Goal: Task Accomplishment & Management: Manage account settings

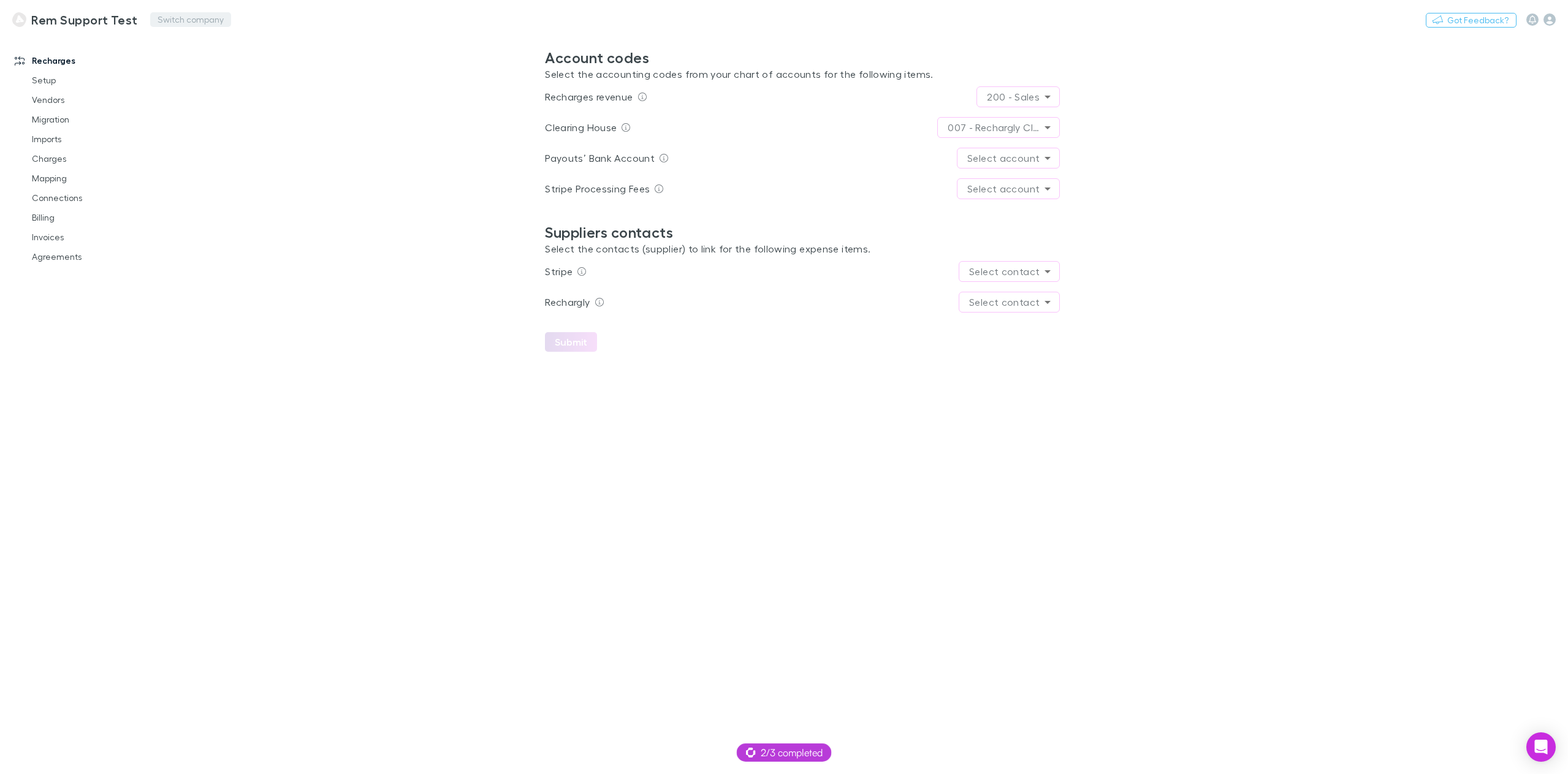
click at [174, 20] on button "Switch company" at bounding box center [190, 20] width 81 height 15
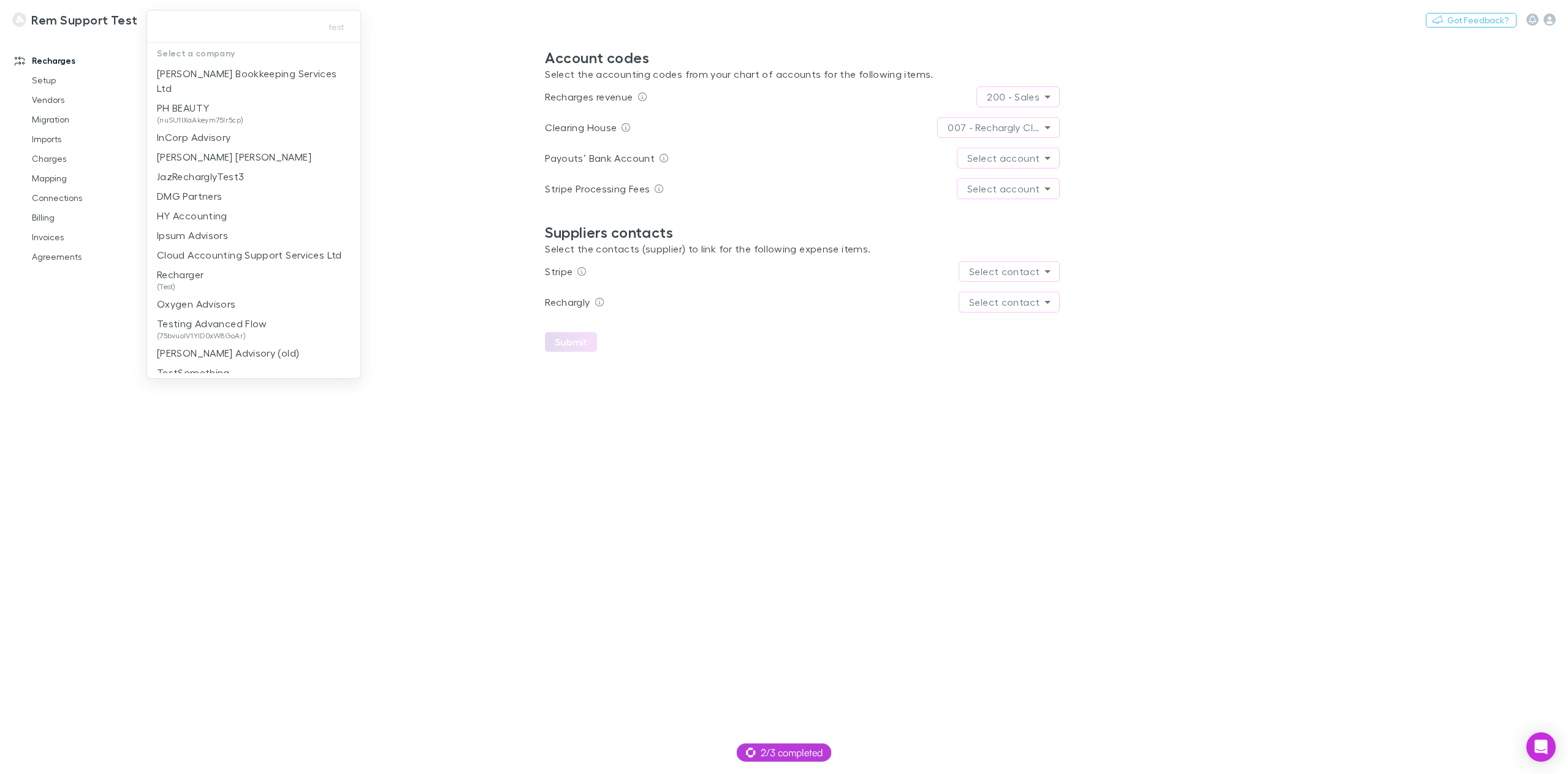
type input "**********"
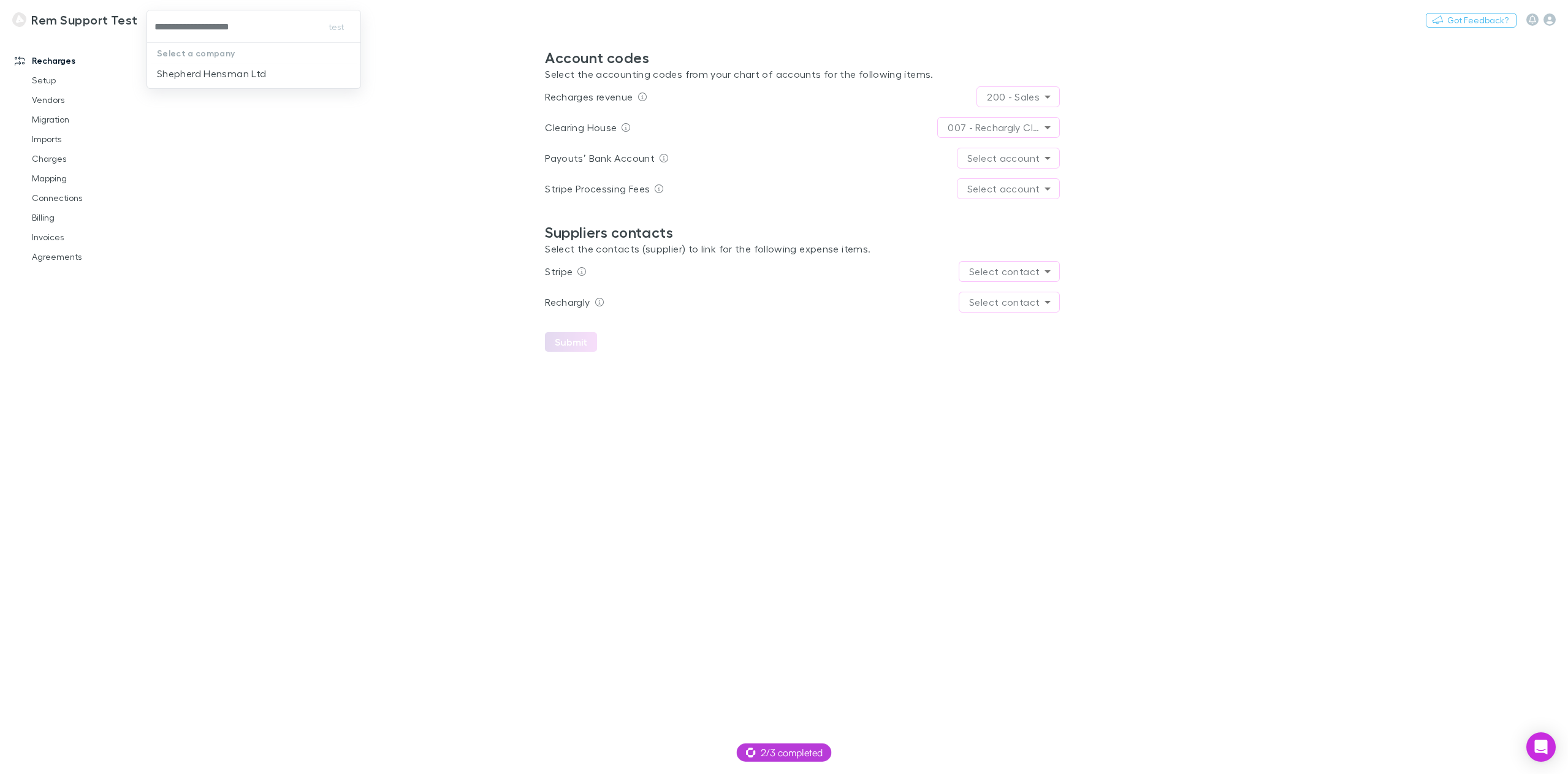
click at [243, 76] on p "Shepherd Hensman Ltd" at bounding box center [211, 73] width 109 height 15
click at [40, 238] on link "Invoices" at bounding box center [95, 237] width 152 height 19
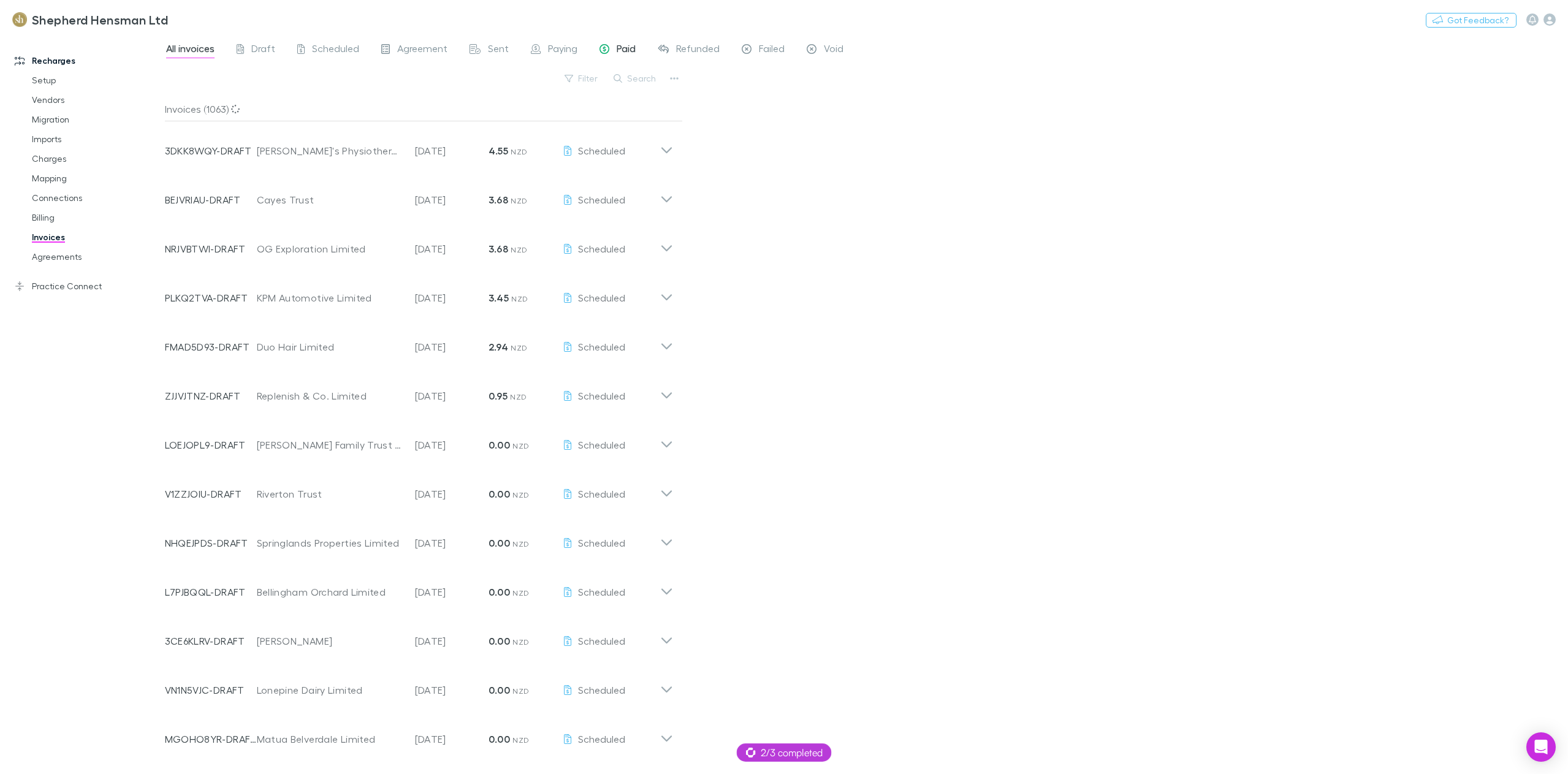
click at [622, 53] on span "Paid" at bounding box center [626, 50] width 19 height 16
click at [46, 288] on link "Practice Connect" at bounding box center [87, 286] width 169 height 19
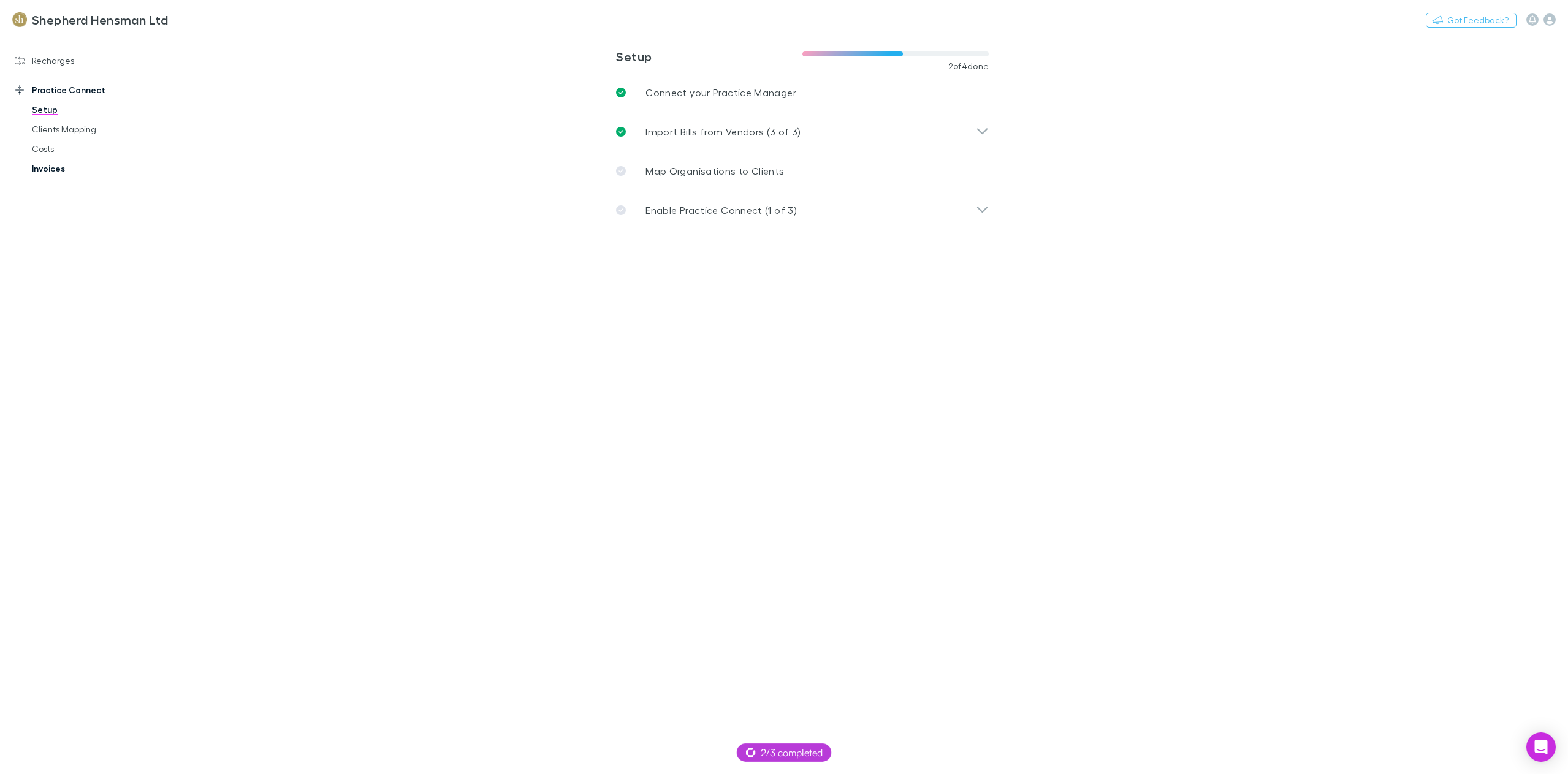
click at [51, 175] on link "Invoices" at bounding box center [95, 168] width 152 height 19
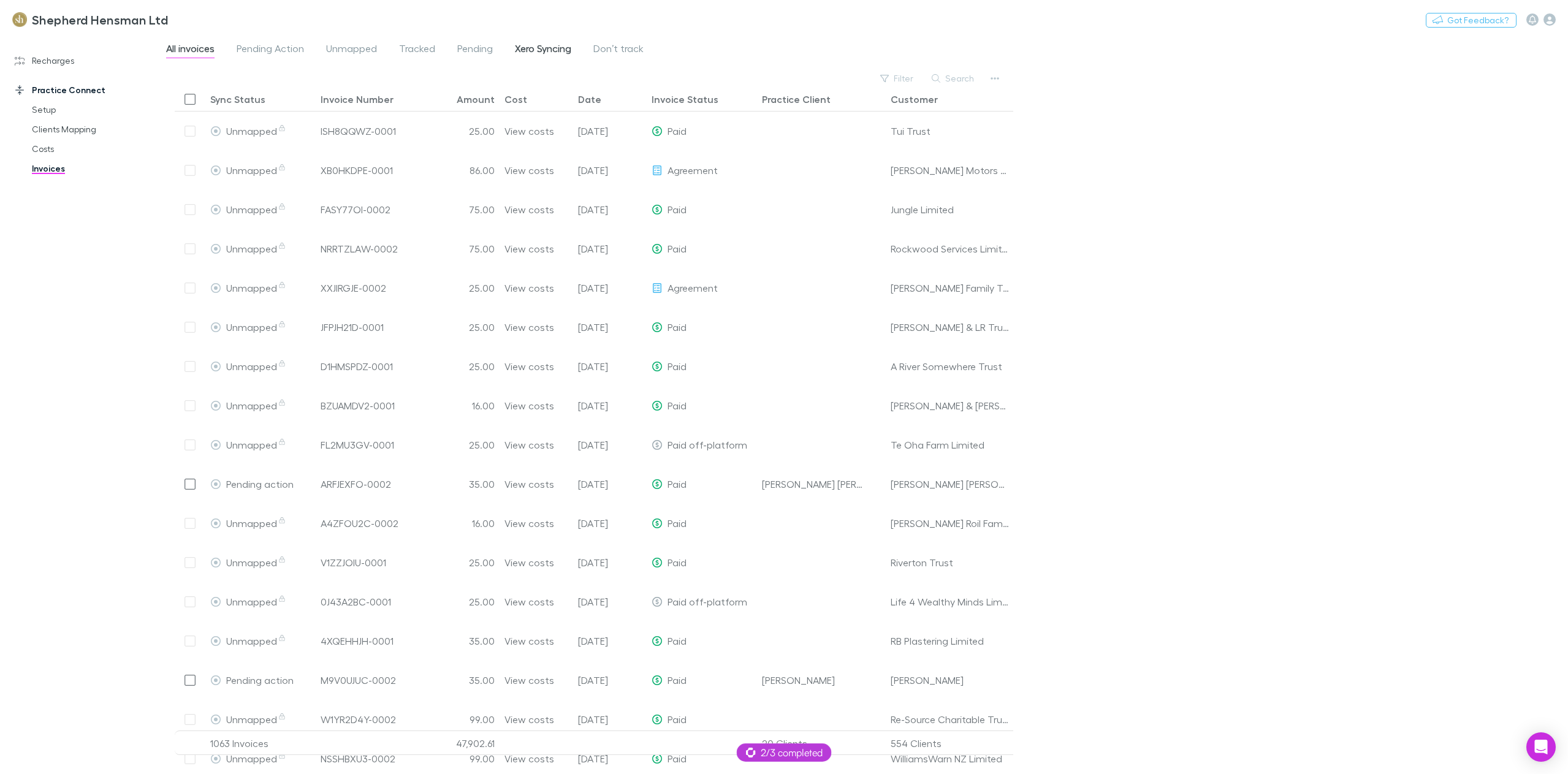
click at [557, 50] on span "Xero Syncing" at bounding box center [543, 50] width 56 height 16
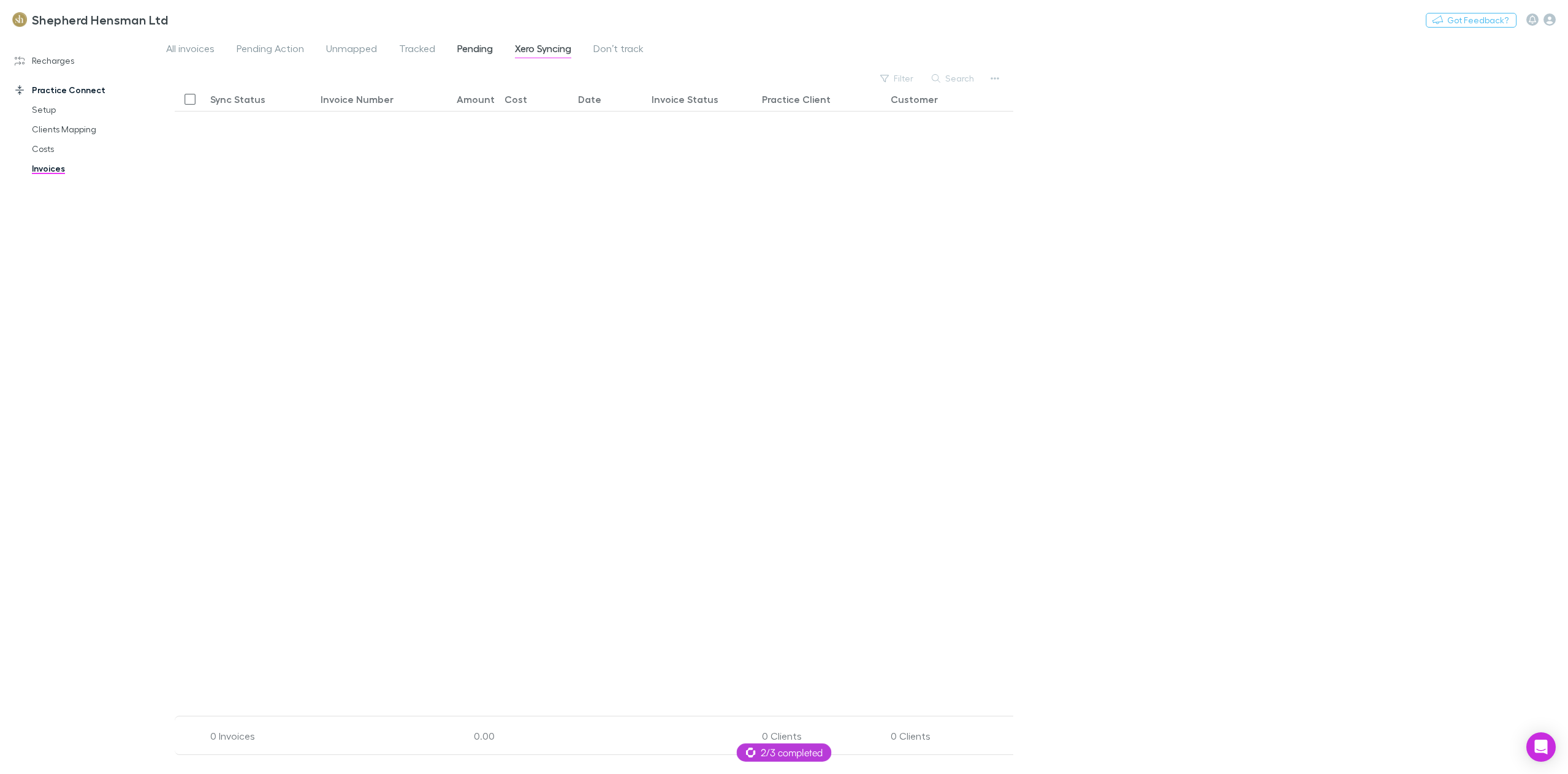
scroll to position [1, 0]
click at [282, 56] on span "Pending Action" at bounding box center [270, 50] width 68 height 16
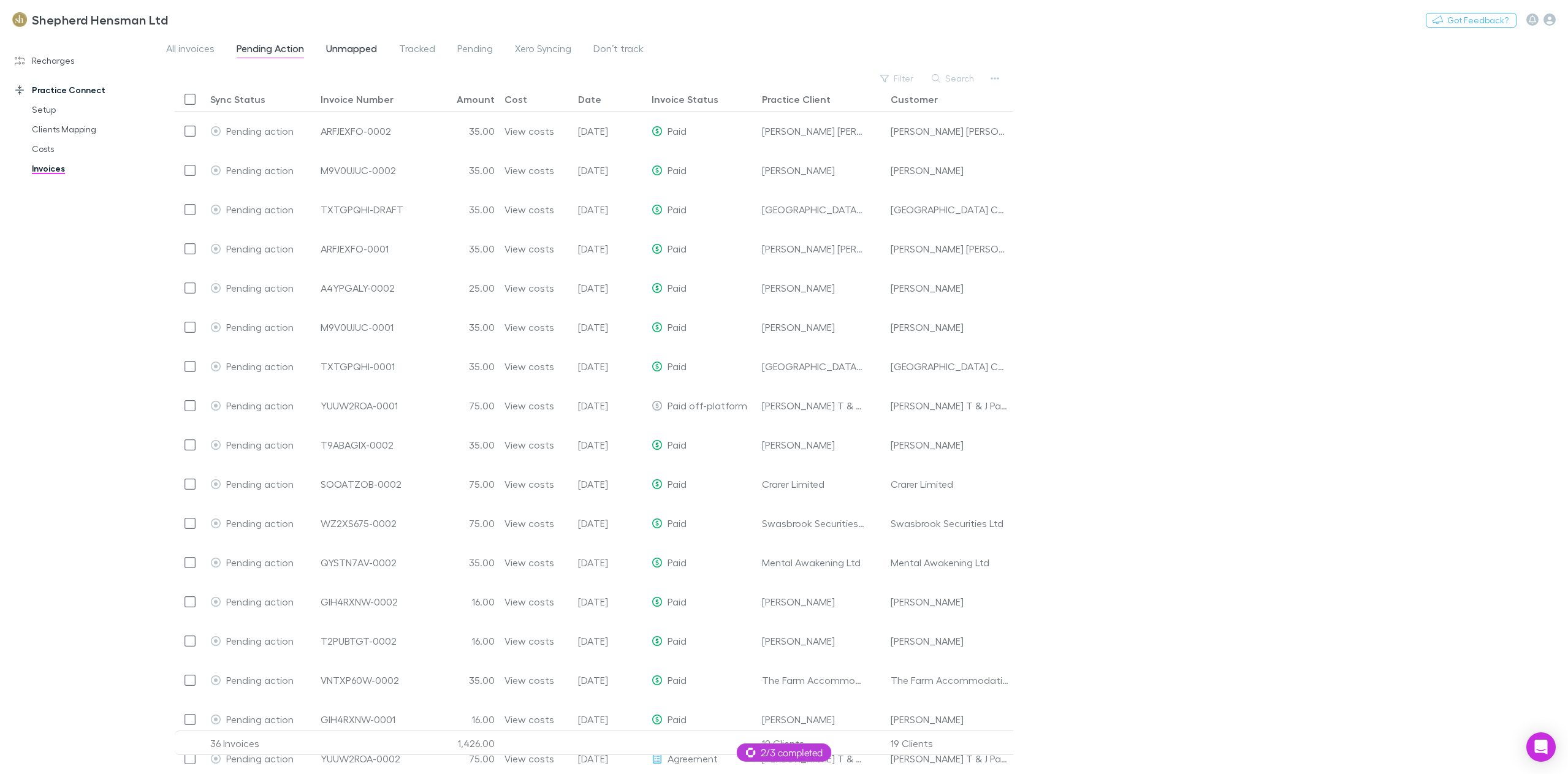
click at [354, 53] on span "Unmapped" at bounding box center [351, 50] width 51 height 16
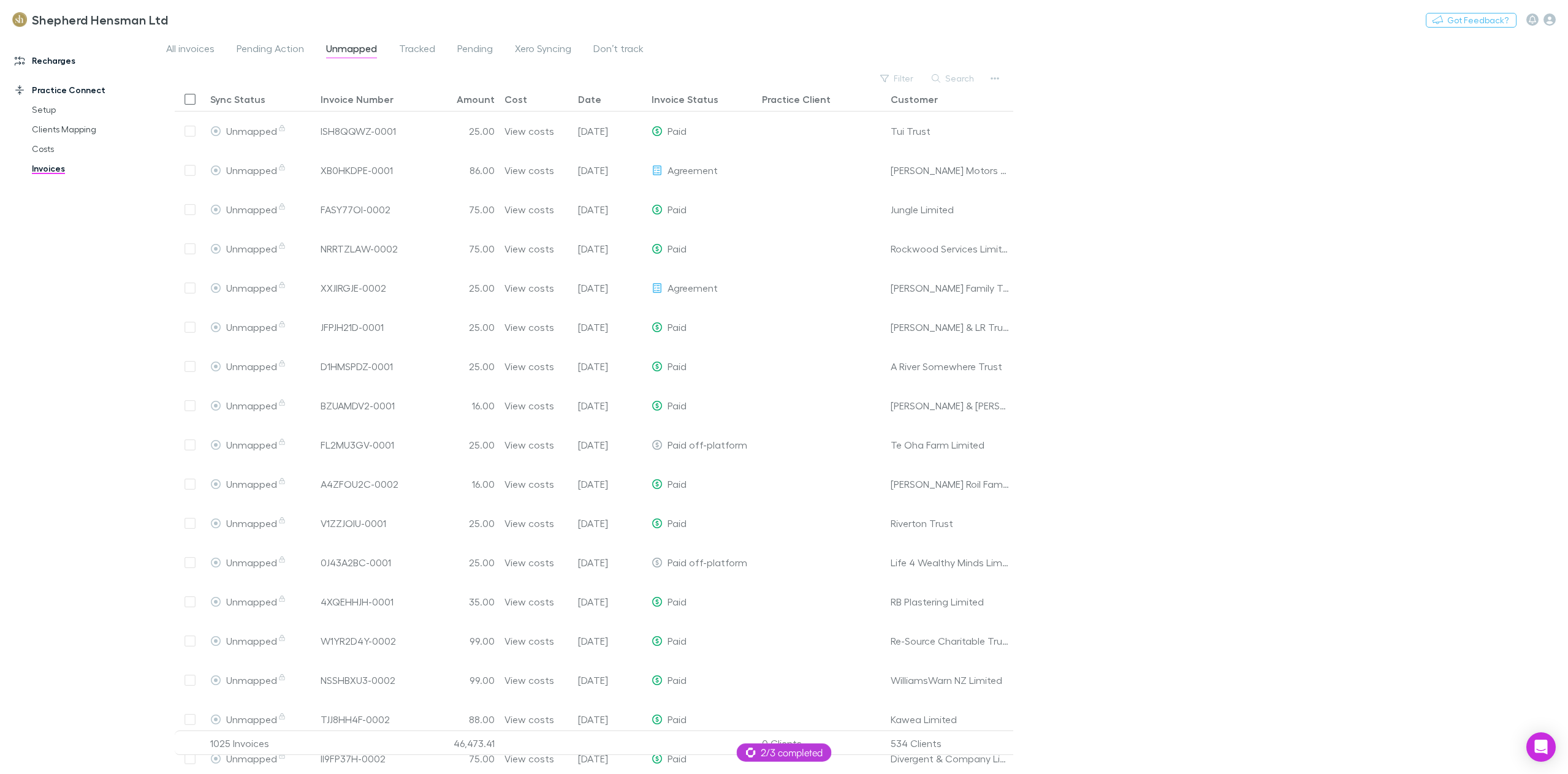
click at [44, 62] on link "Recharges" at bounding box center [87, 61] width 169 height 19
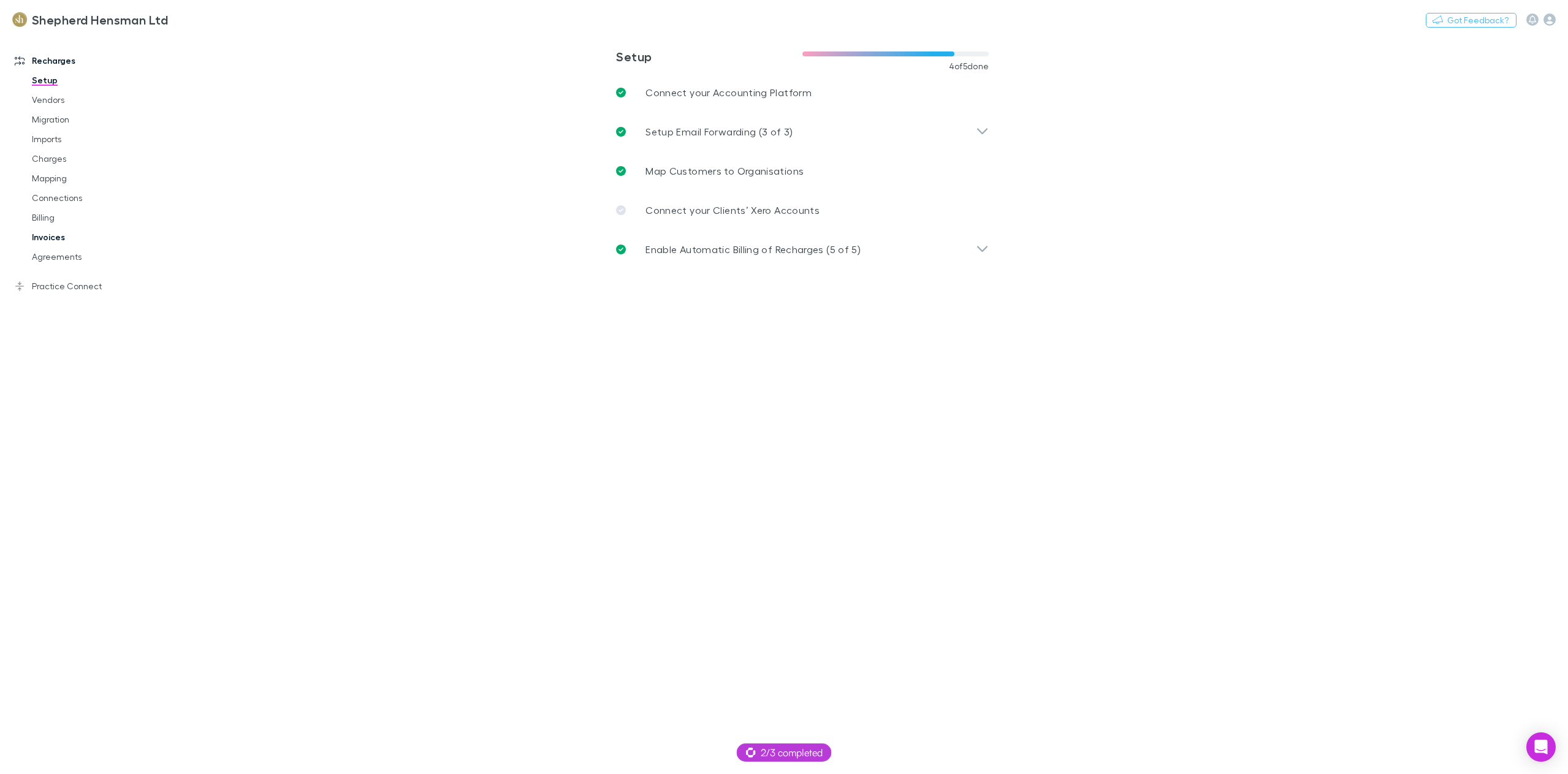
click at [52, 240] on link "Invoices" at bounding box center [95, 237] width 152 height 19
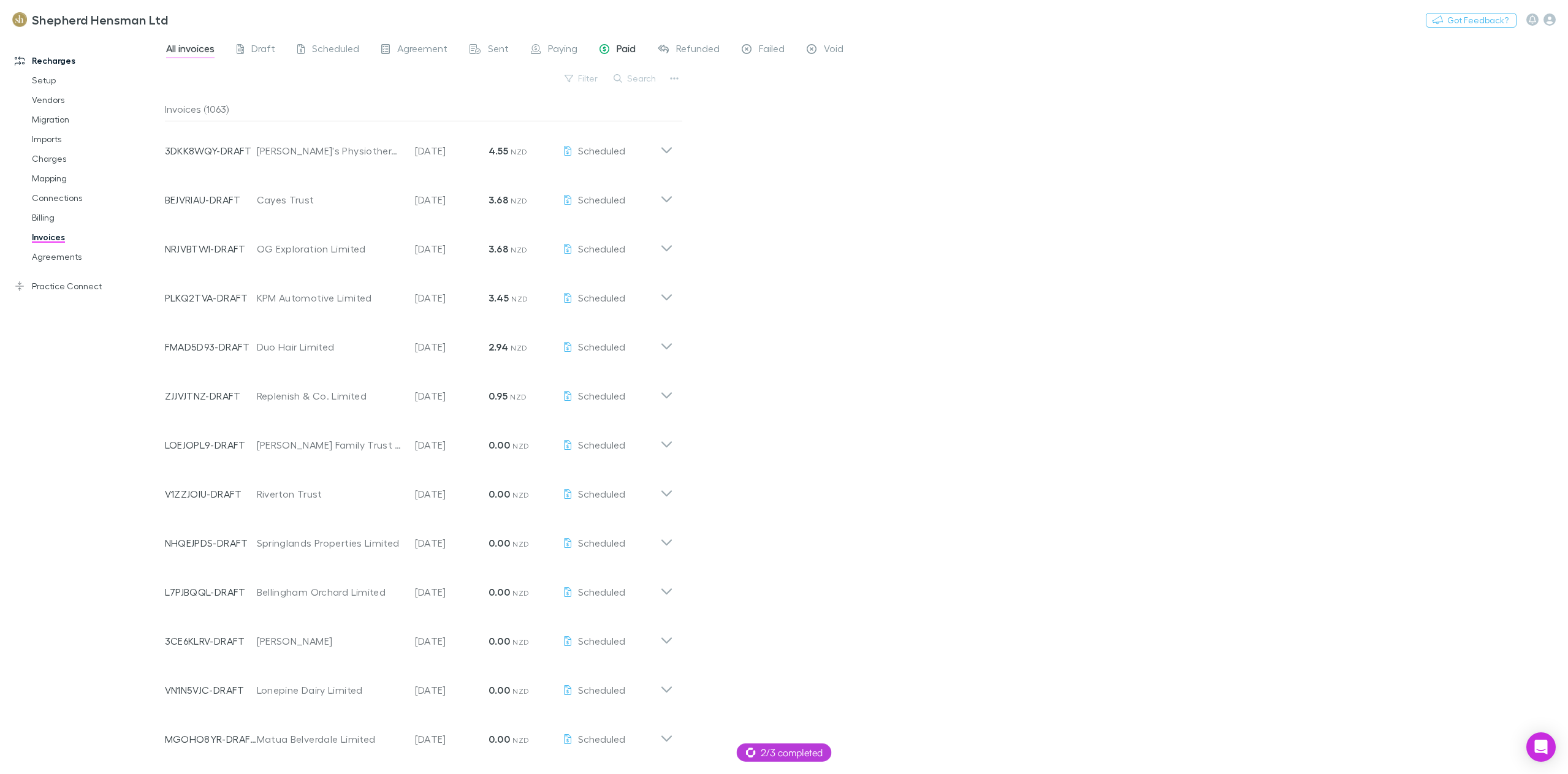
click at [617, 50] on span "Paid" at bounding box center [626, 50] width 19 height 16
click at [641, 79] on button "Search" at bounding box center [635, 79] width 56 height 15
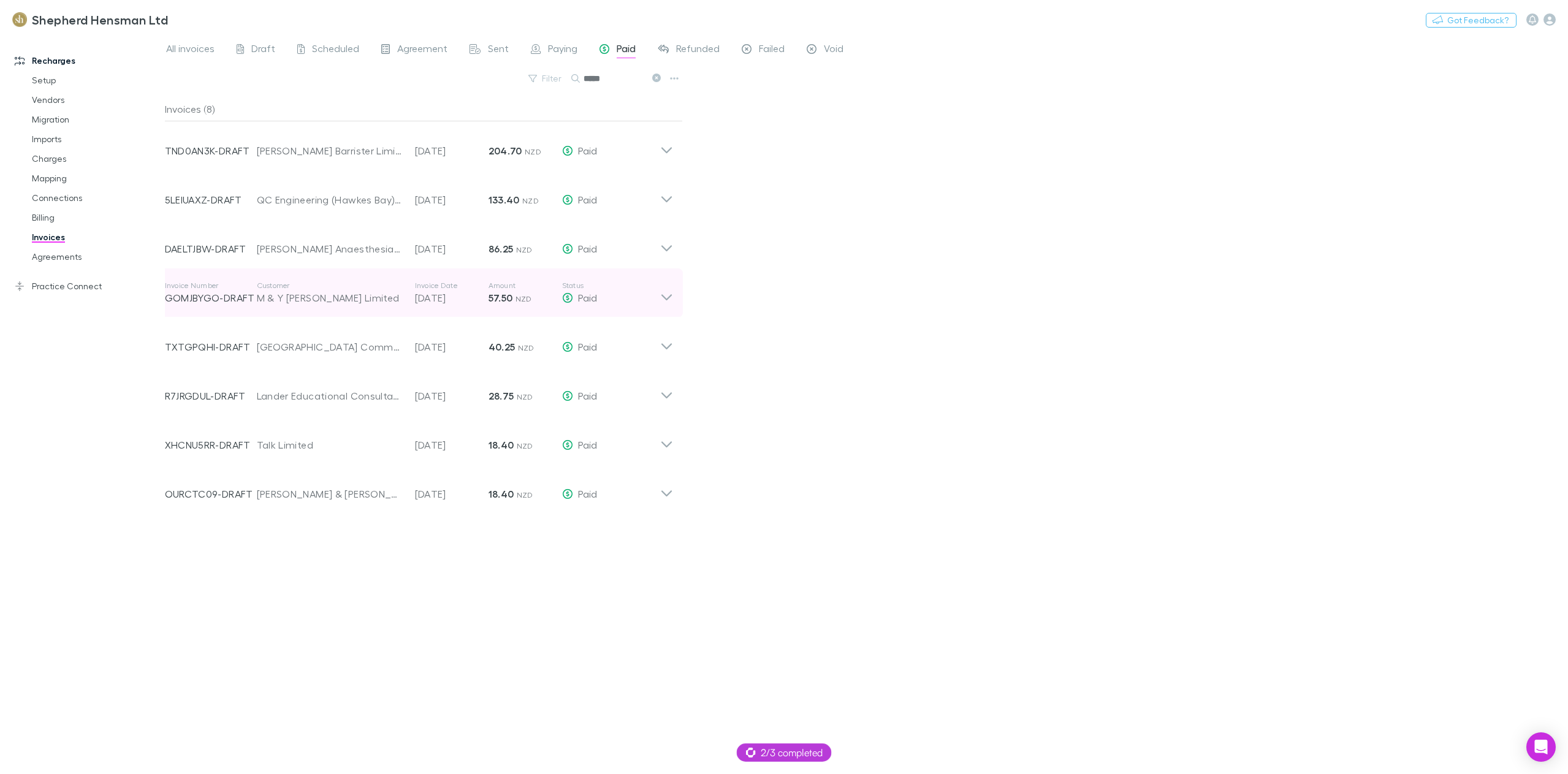
type input "*****"
click at [669, 295] on icon at bounding box center [666, 292] width 13 height 24
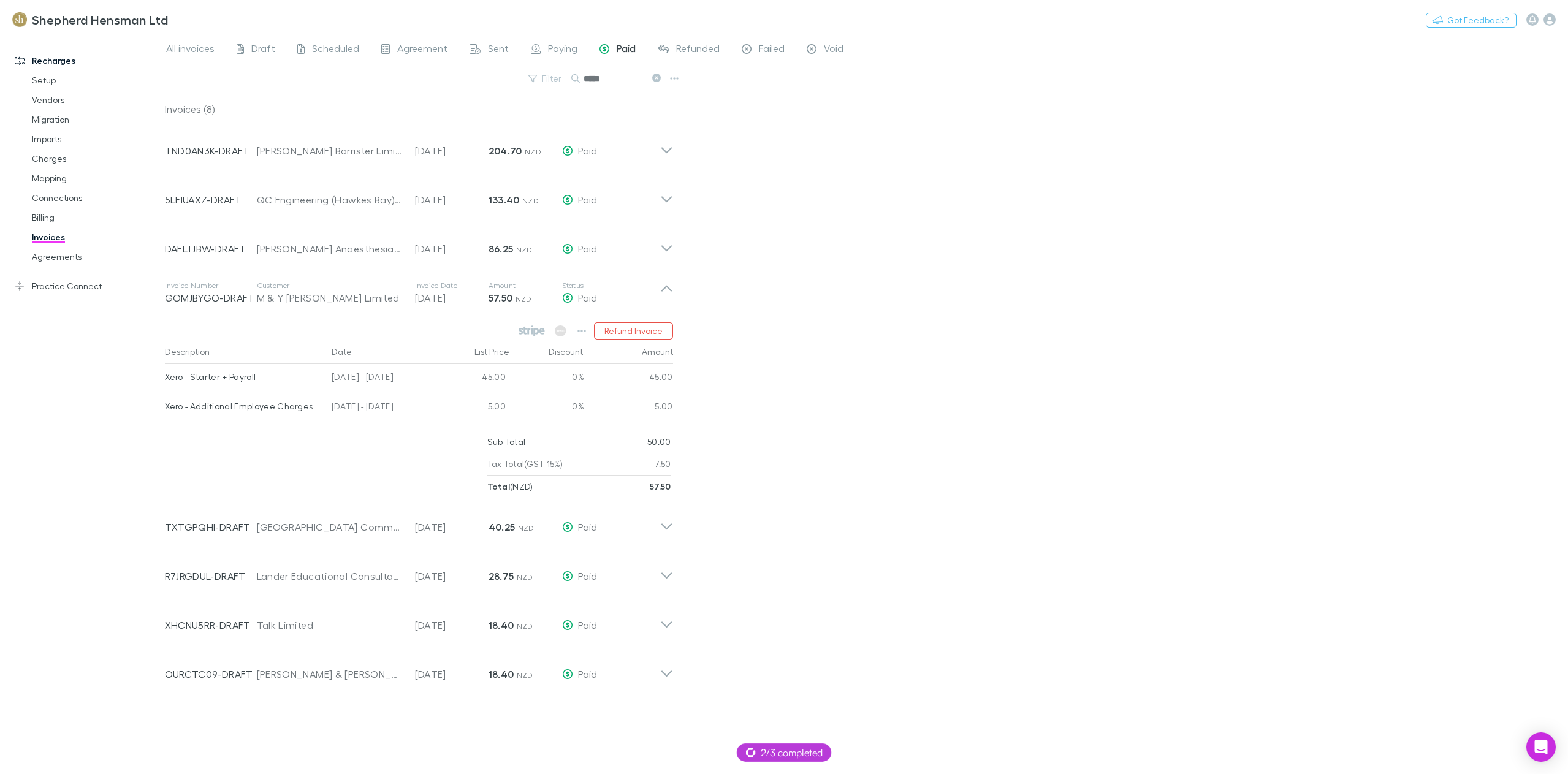
click at [1006, 326] on div "All invoices Draft Scheduled Agreement Sent Paying Paid Refunded Failed Void Fi…" at bounding box center [866, 404] width 1403 height 740
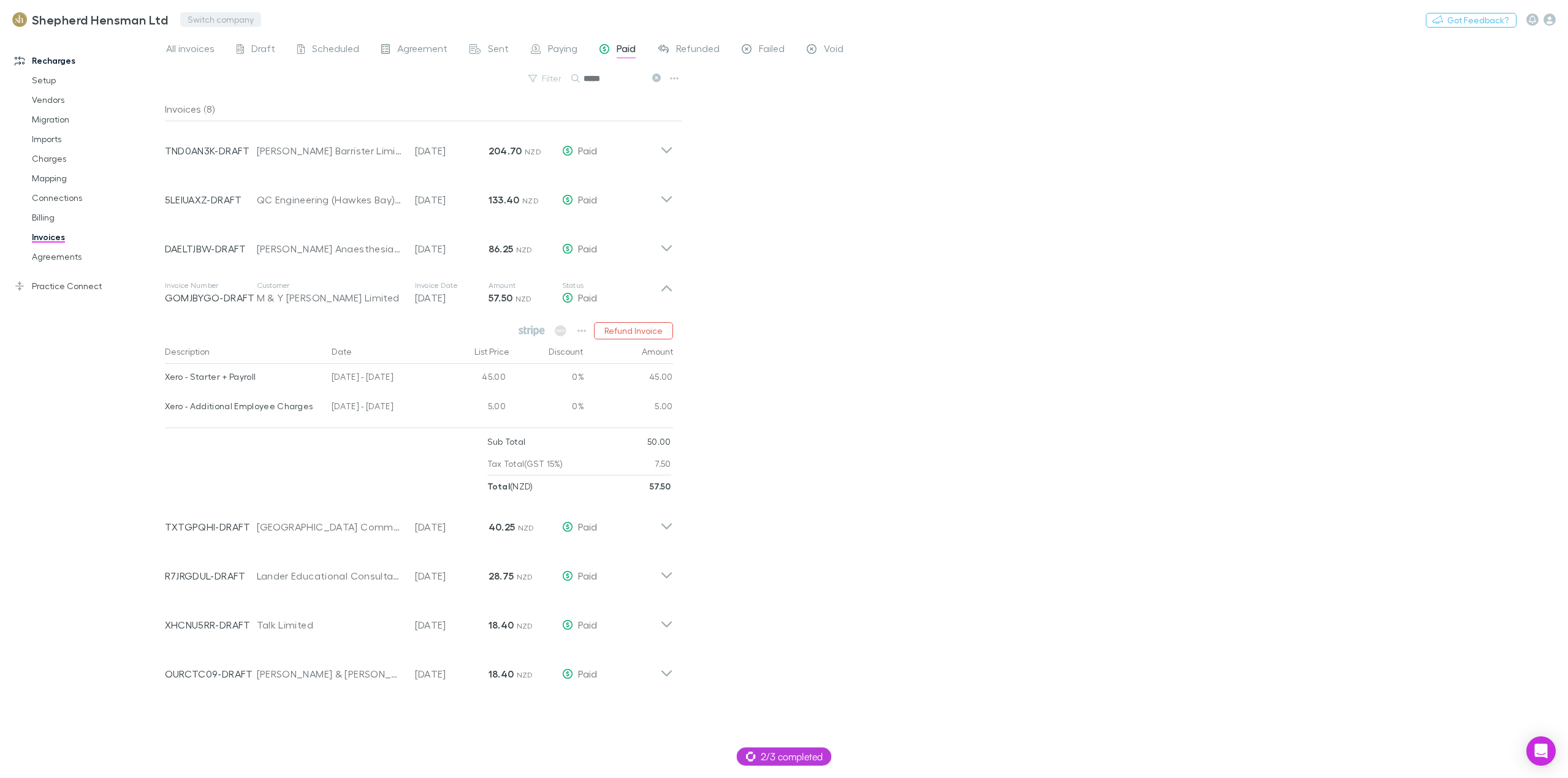
click at [202, 19] on button "Switch company" at bounding box center [220, 20] width 81 height 15
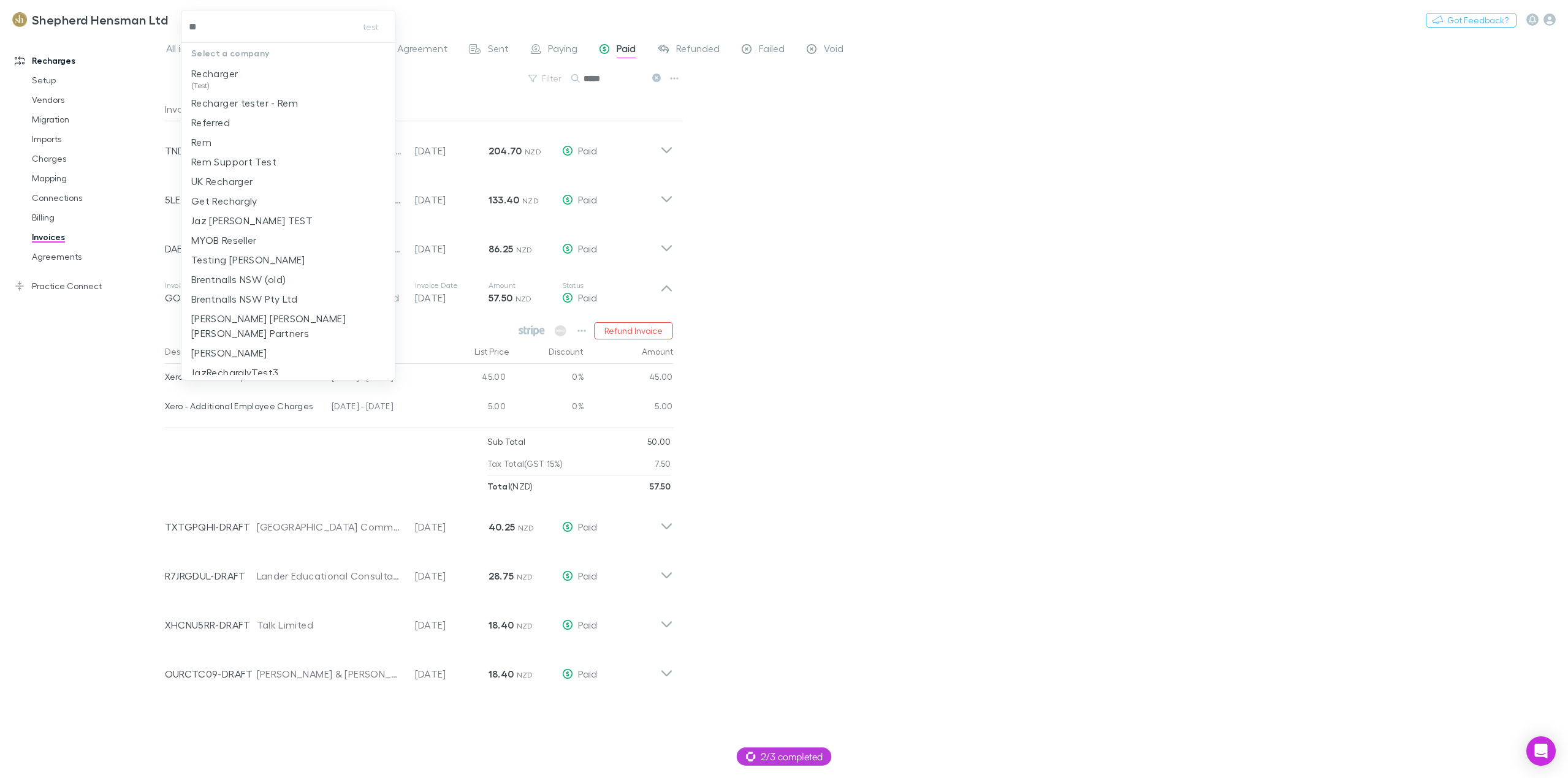
type input "***"
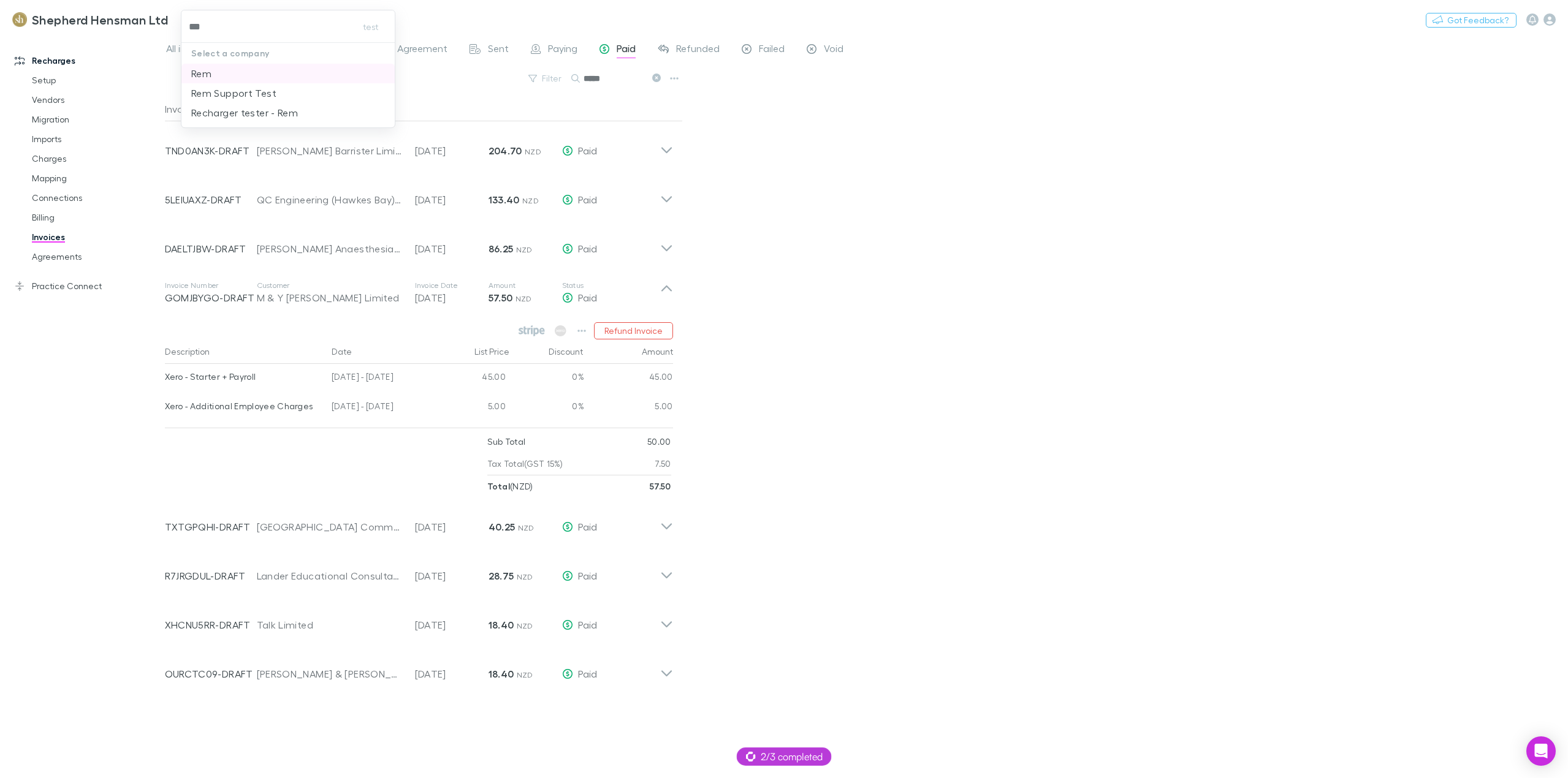
click at [241, 69] on li "Rem" at bounding box center [288, 73] width 213 height 19
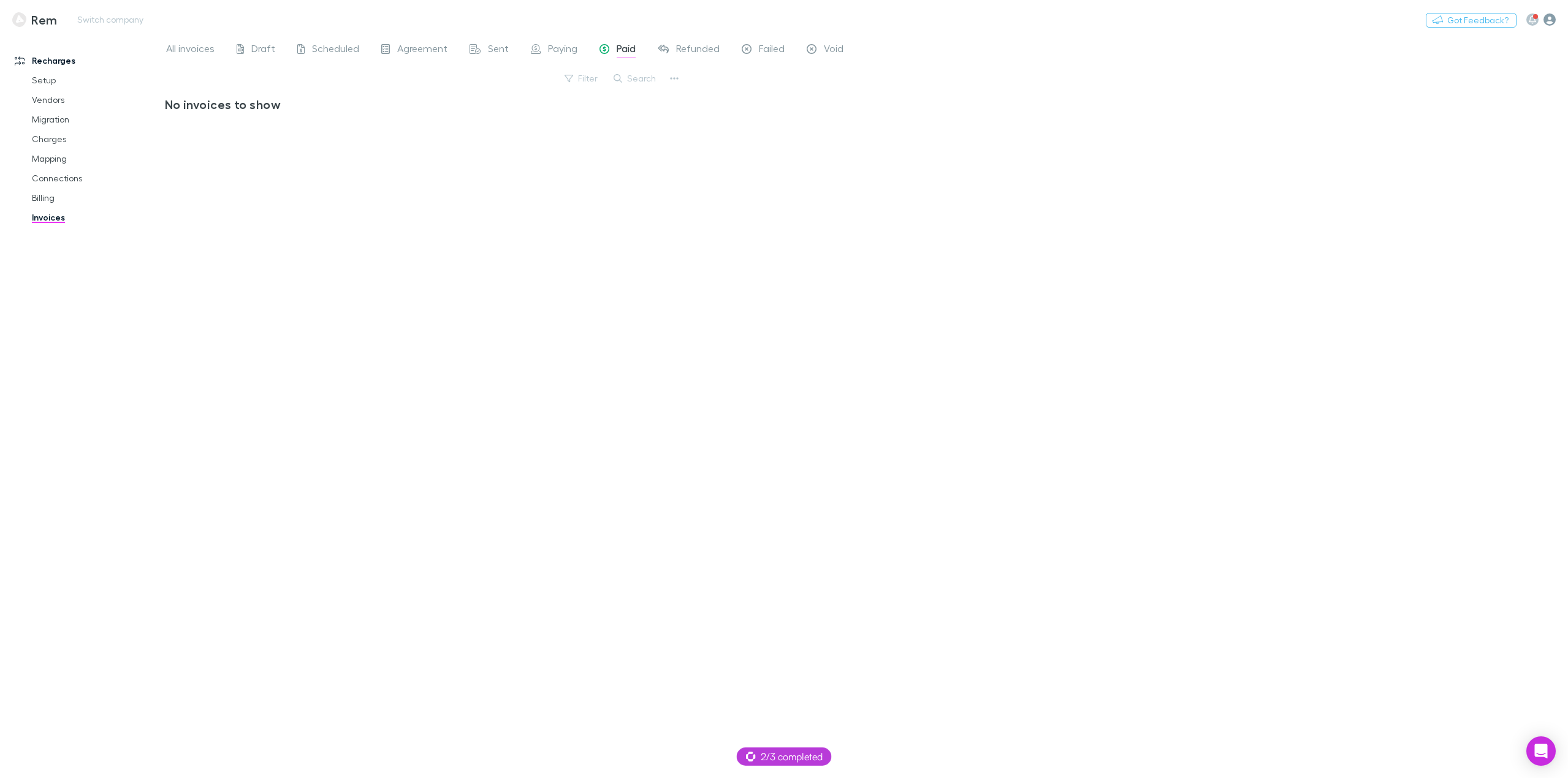
click at [1549, 20] on icon "button" at bounding box center [1549, 19] width 13 height 13
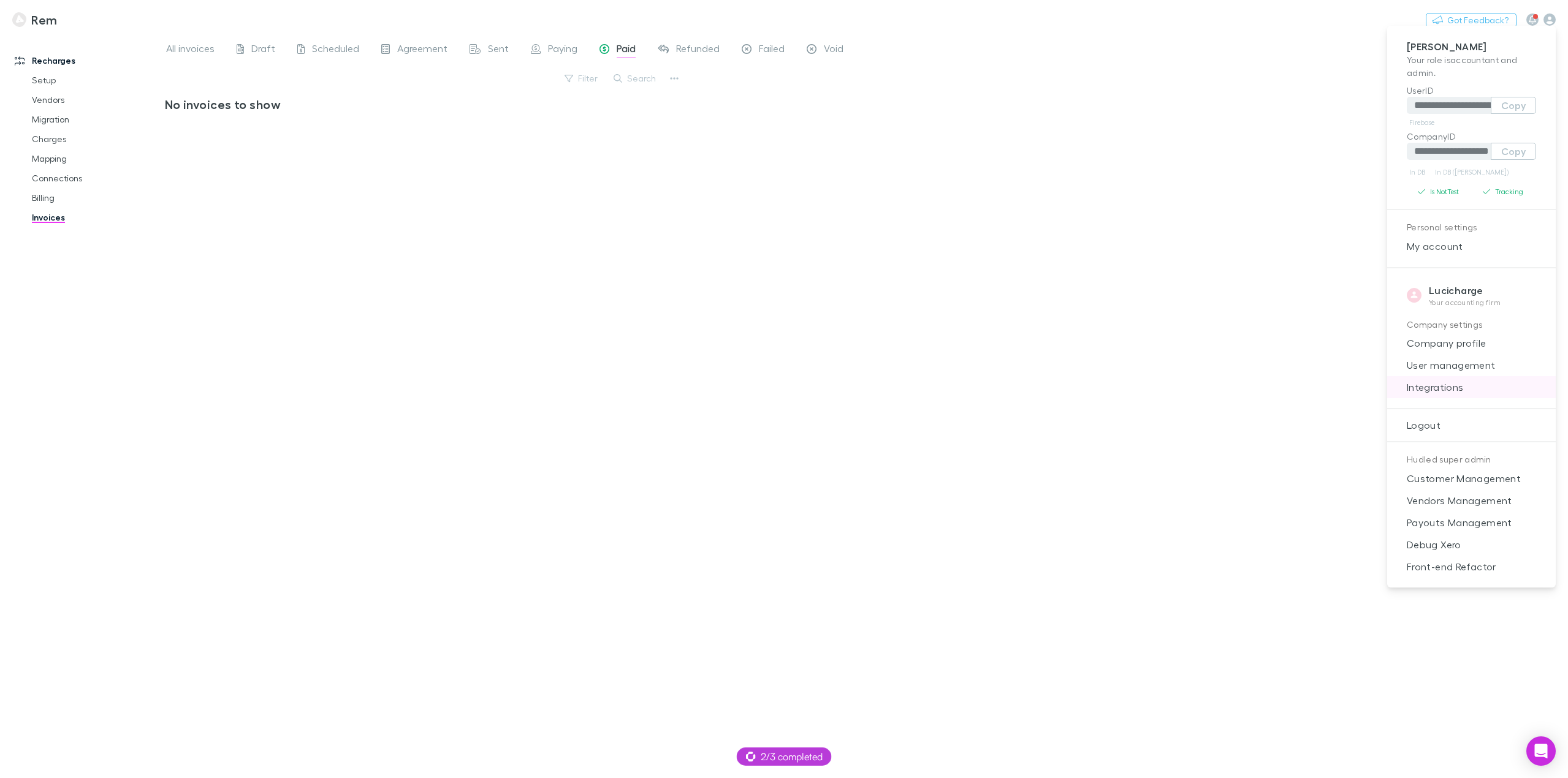
click at [1453, 393] on span "Integrations" at bounding box center [1472, 387] width 149 height 15
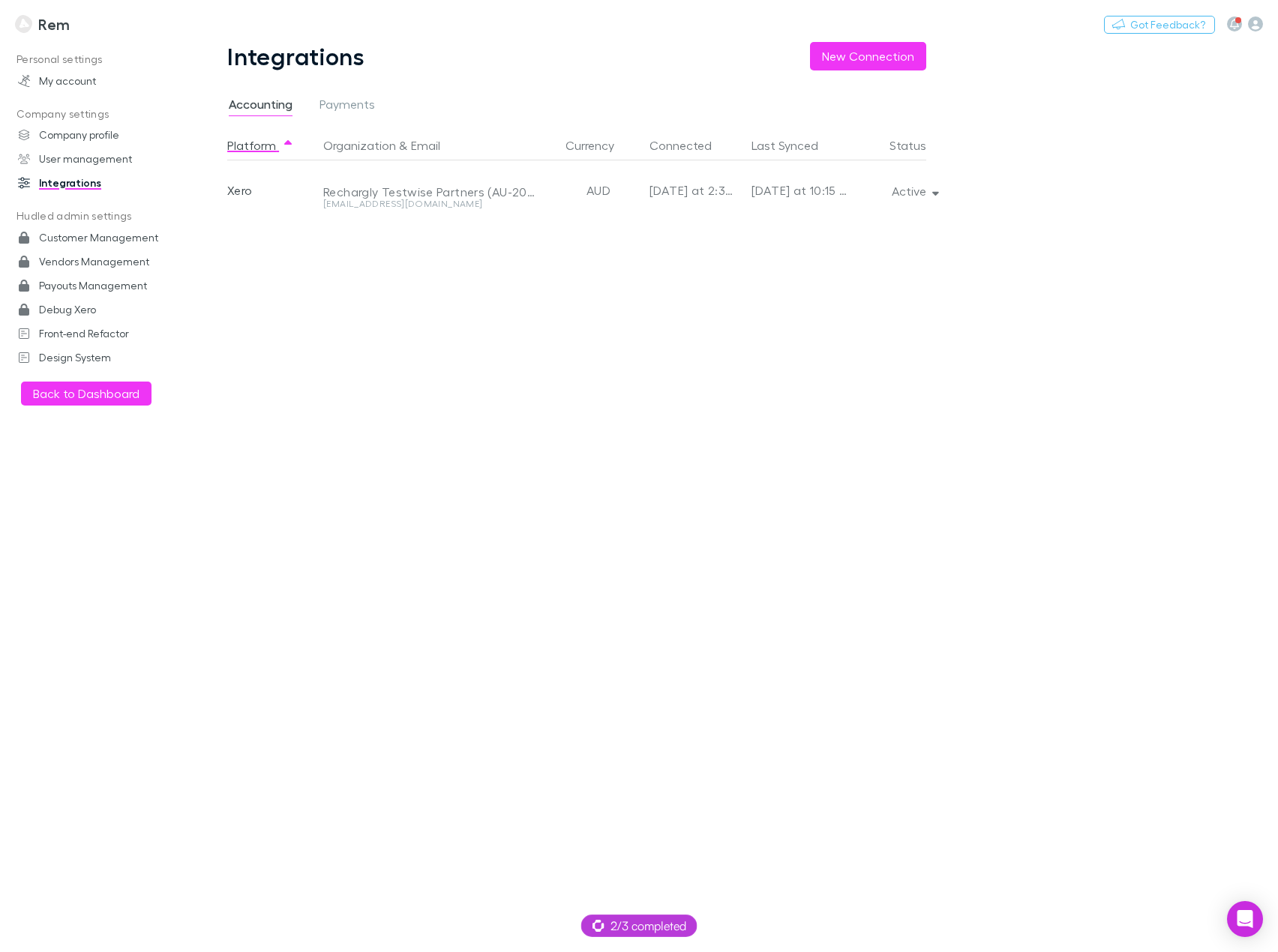
click at [950, 553] on div "Platform Organization & Email Currency Connected Last Synced Status Xero Rechar…" at bounding box center [588, 541] width 723 height 821
click at [349, 102] on span "Payments" at bounding box center [347, 106] width 55 height 19
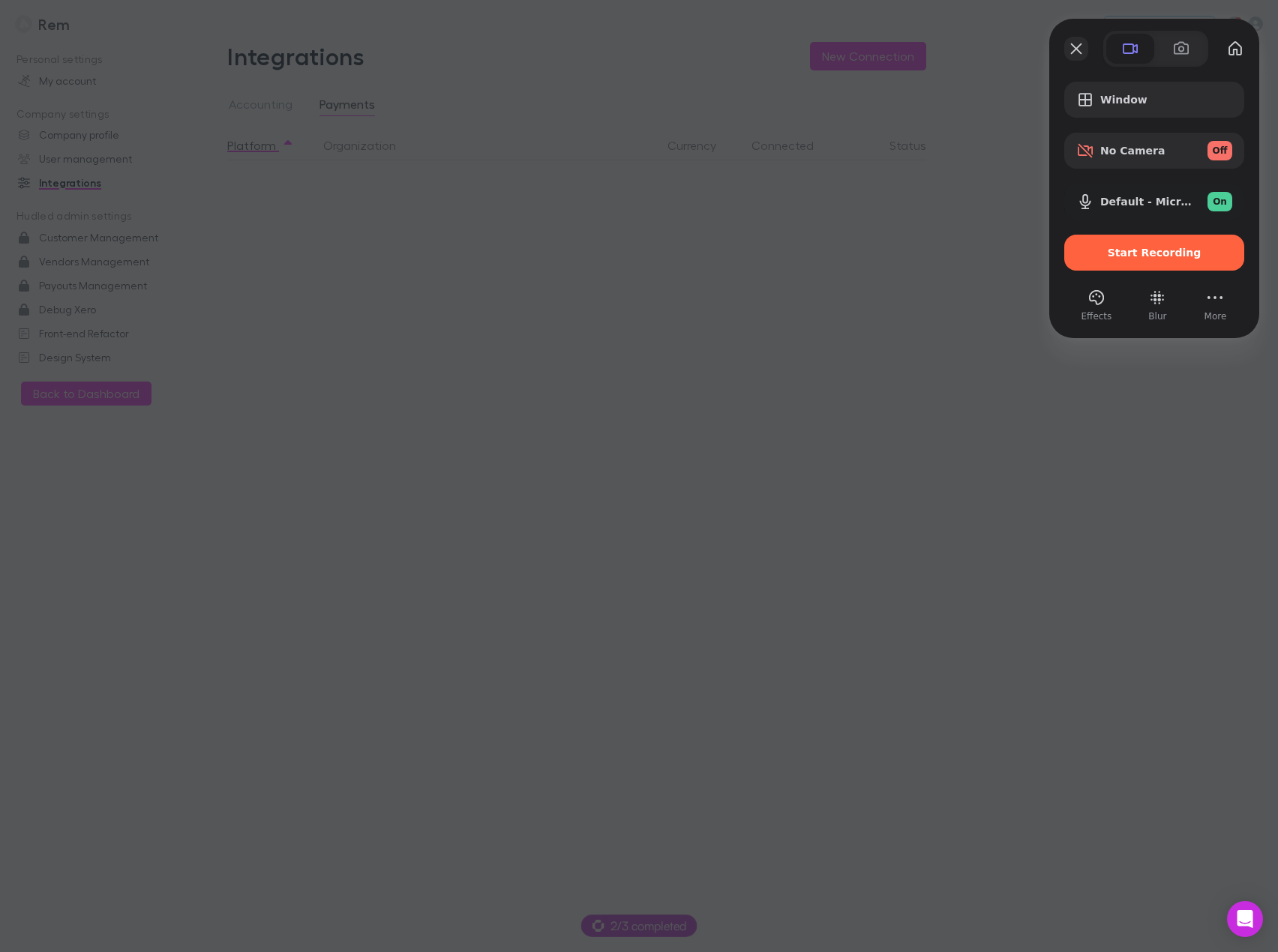
click at [1078, 51] on button "Close" at bounding box center [1076, 48] width 24 height 24
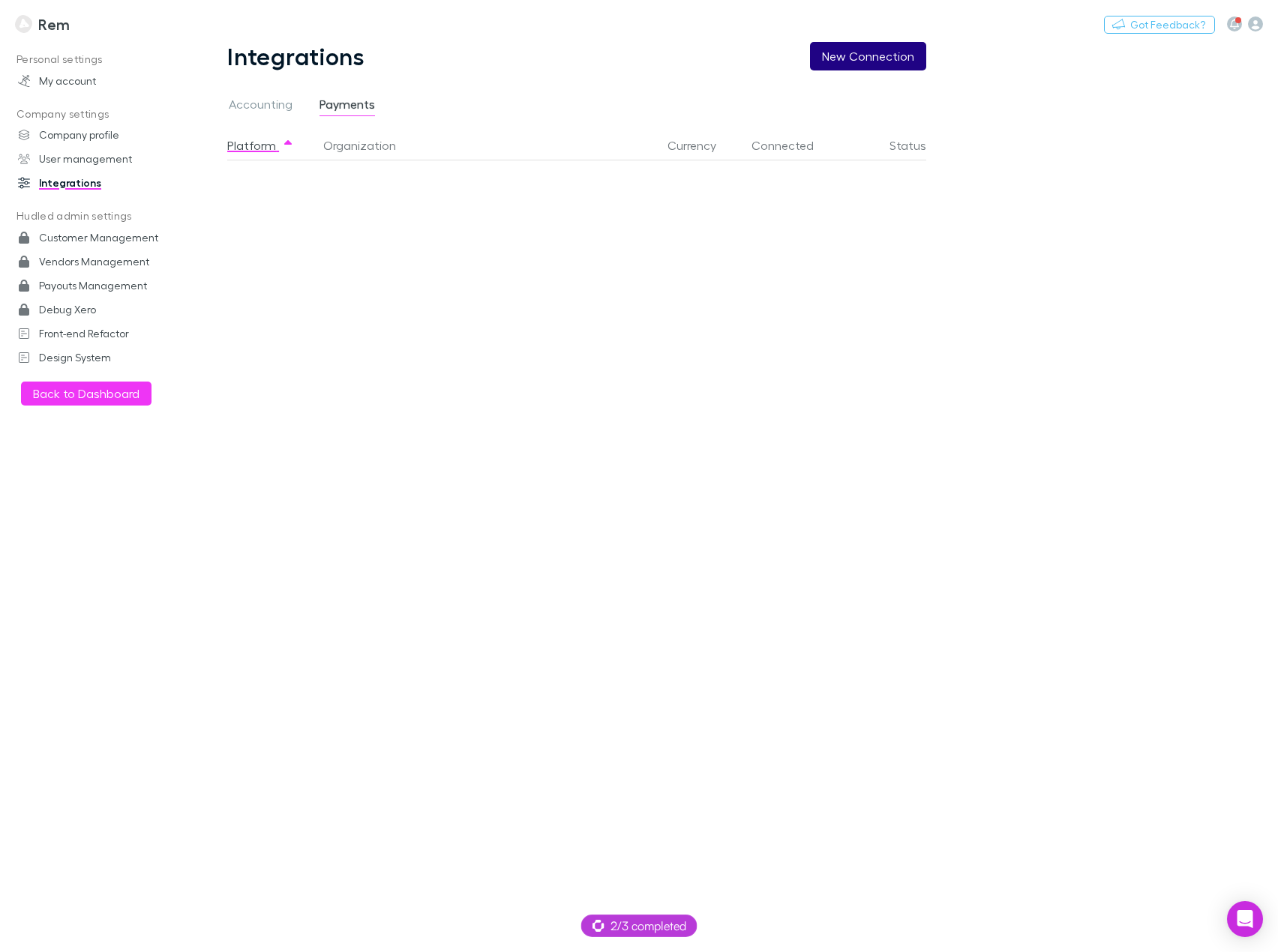
click at [857, 61] on button "New Connection" at bounding box center [868, 55] width 116 height 28
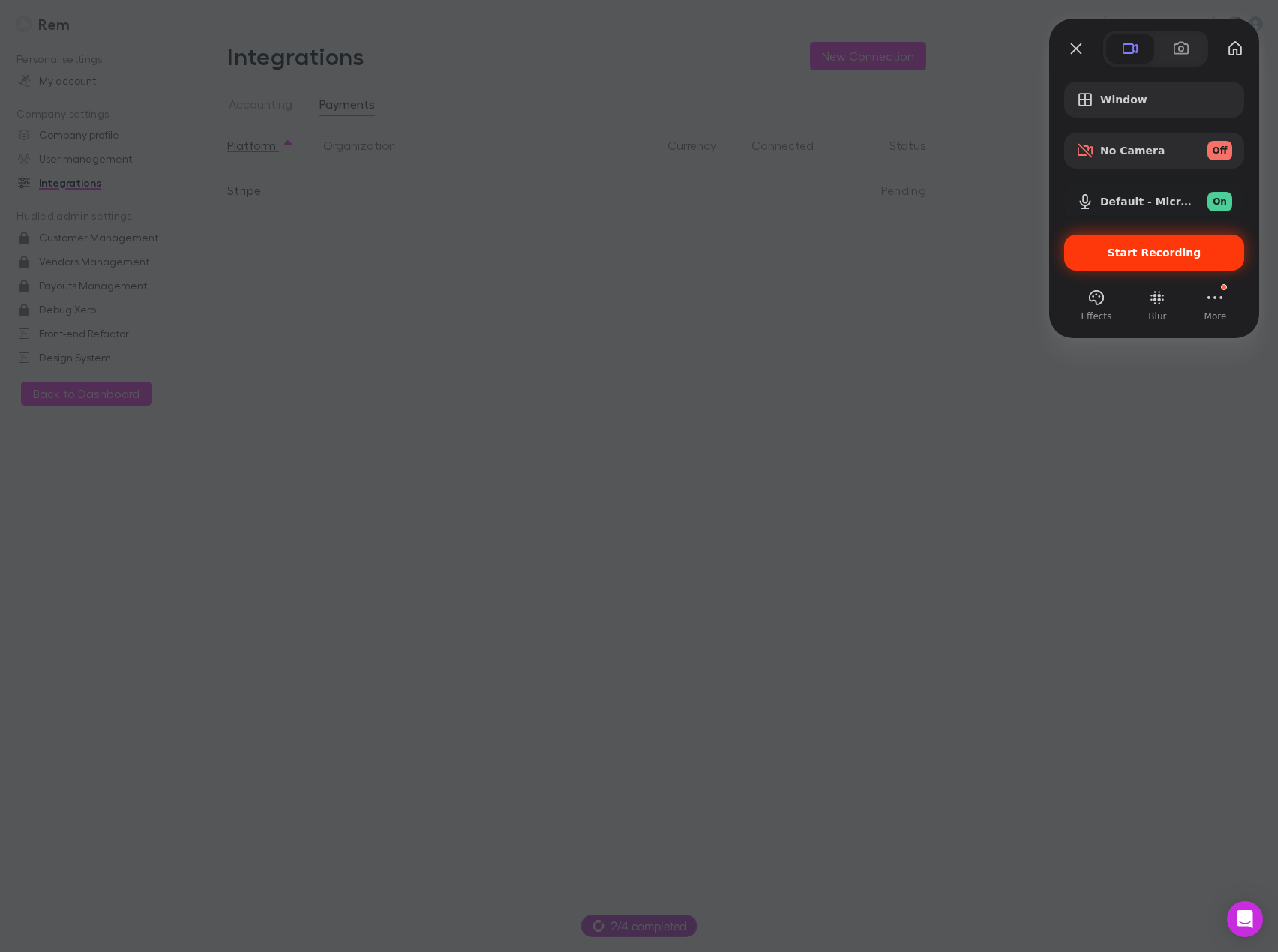
click at [1168, 249] on span "Start Recording" at bounding box center [1154, 252] width 93 height 12
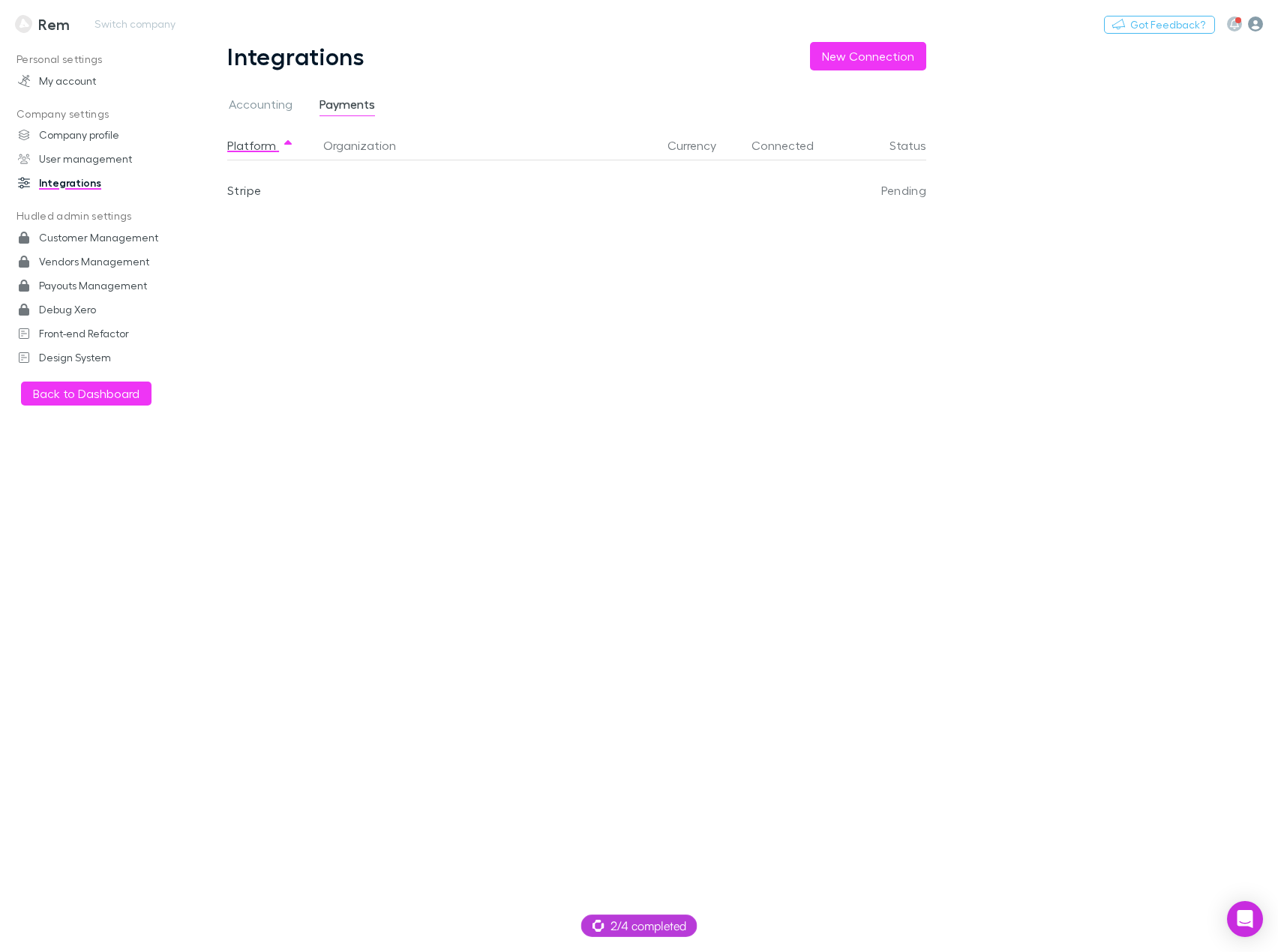
click at [1258, 24] on icon "button" at bounding box center [1255, 24] width 15 height 15
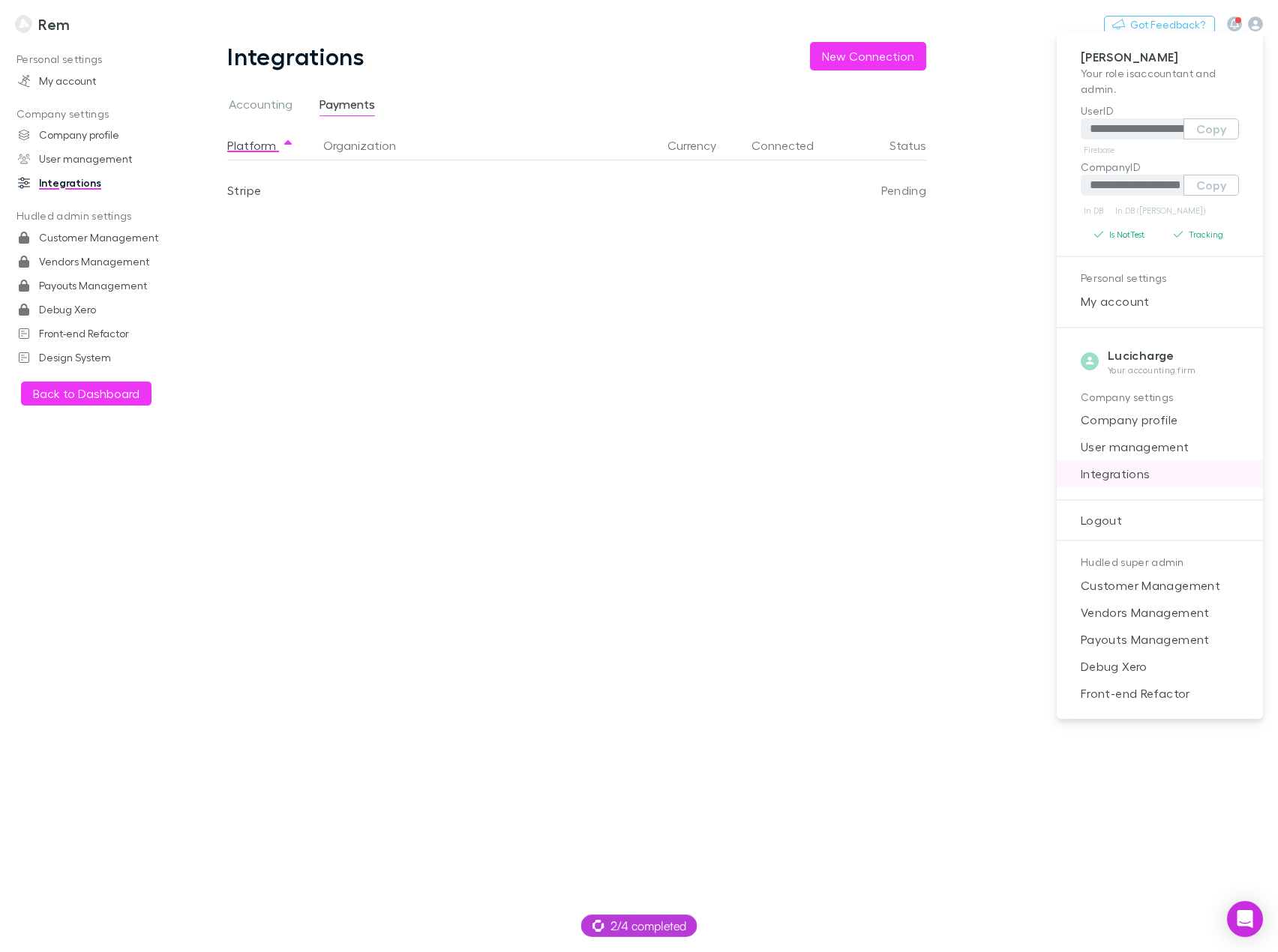
click at [1122, 475] on span "Integrations" at bounding box center [1159, 474] width 182 height 18
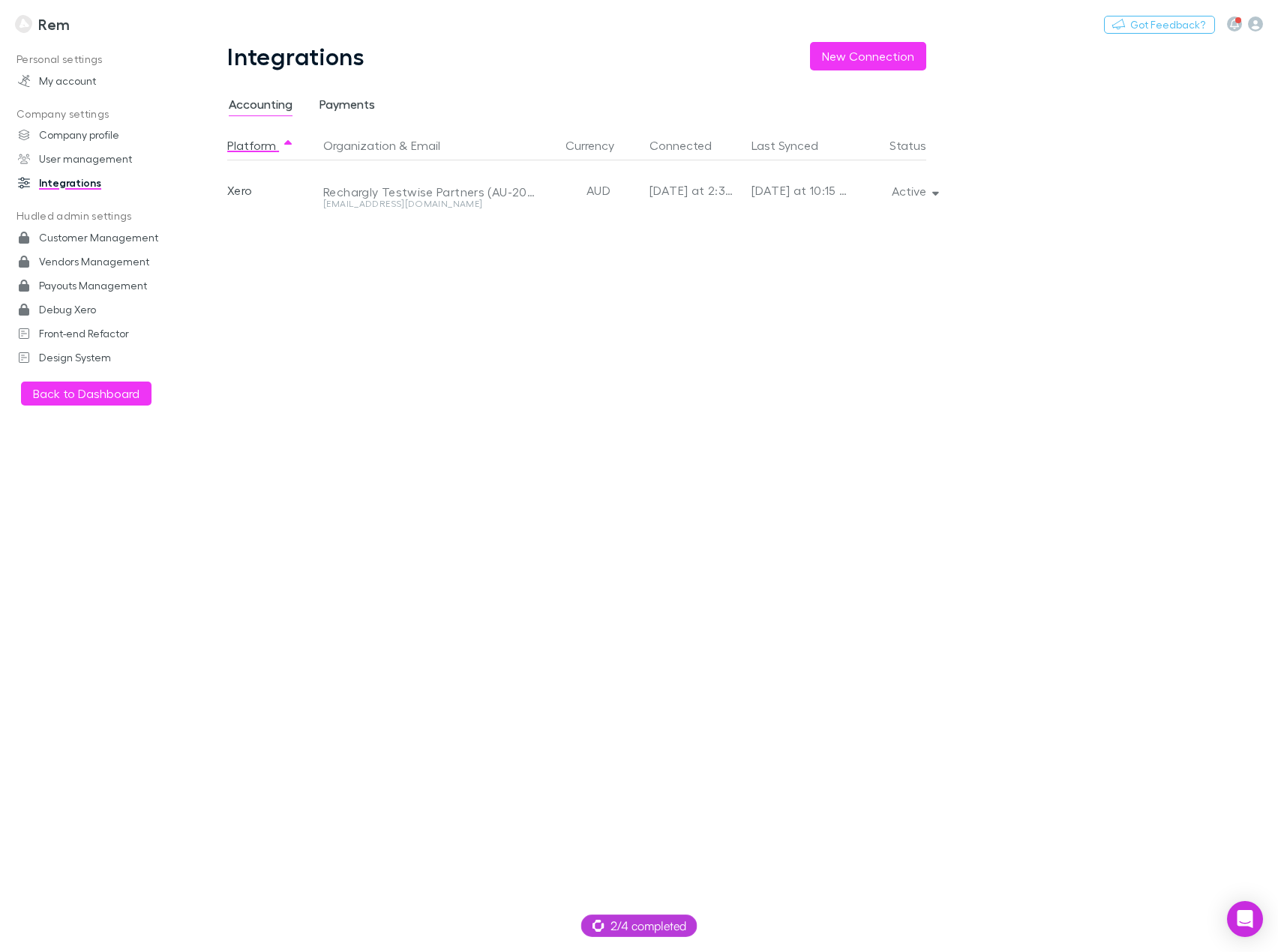
click at [344, 108] on span "Payments" at bounding box center [347, 106] width 55 height 19
click at [868, 64] on button "New Connection" at bounding box center [868, 55] width 116 height 28
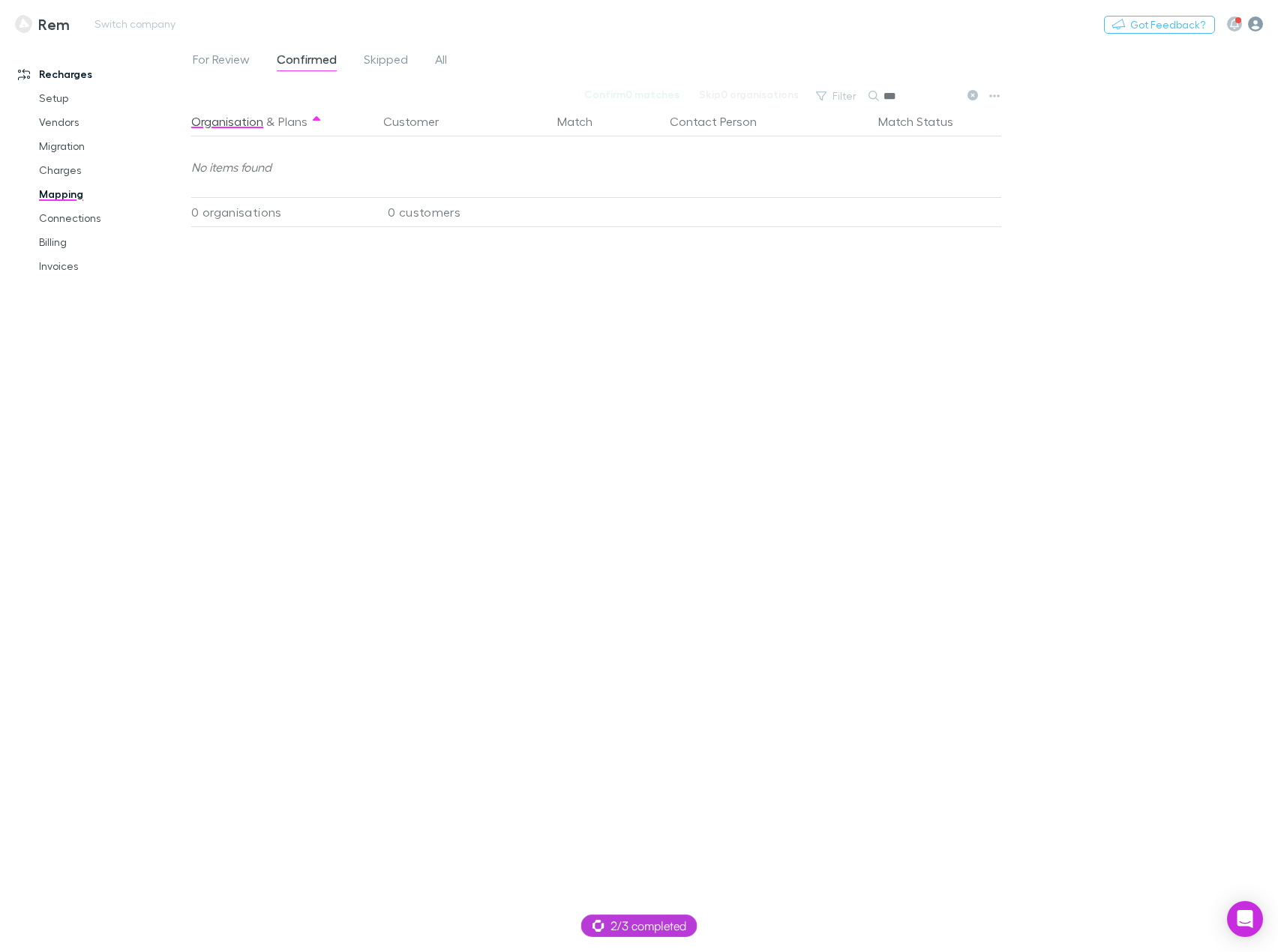
click at [1255, 24] on icon "button" at bounding box center [1255, 24] width 15 height 15
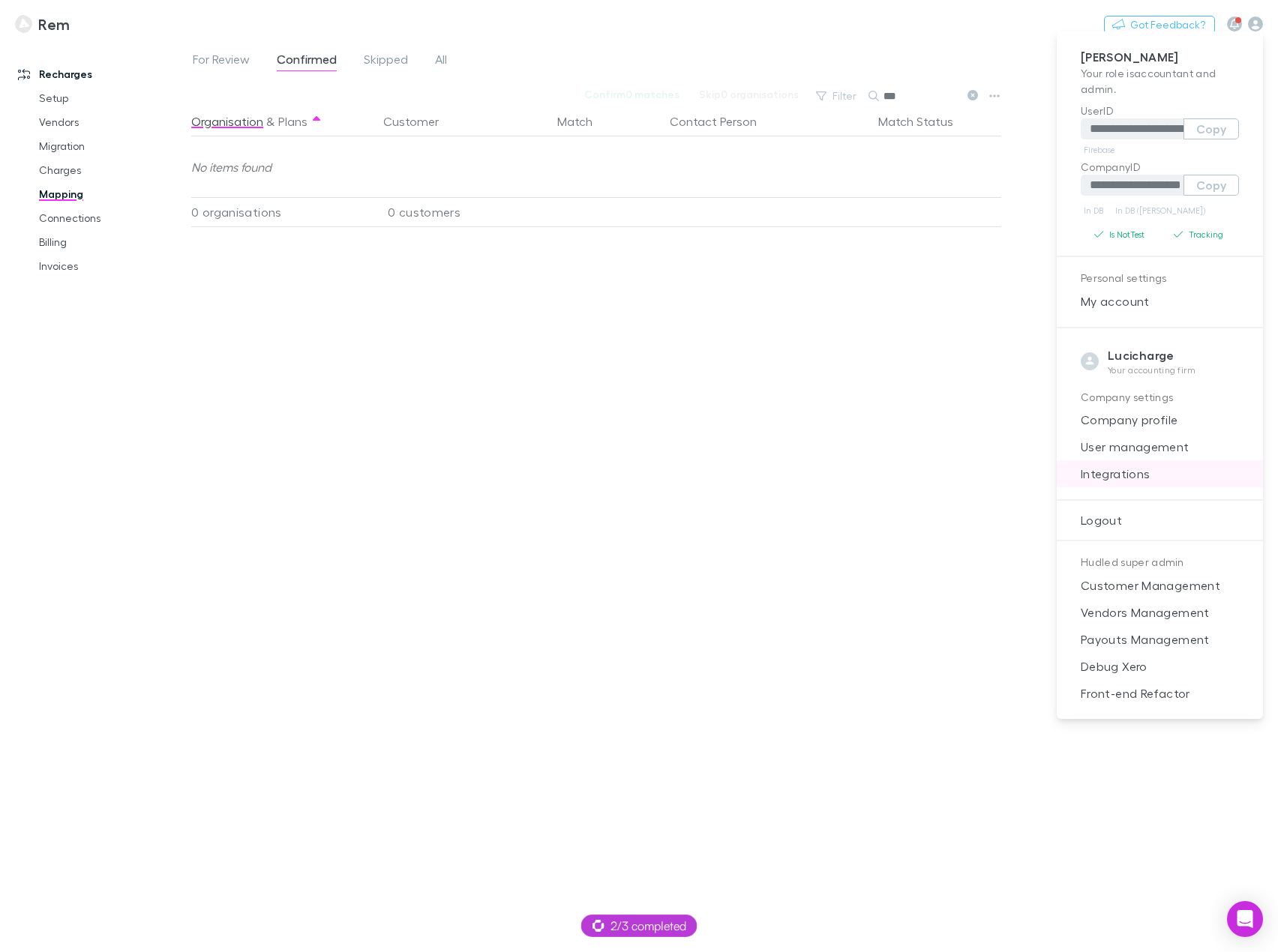
click at [1130, 476] on span "Integrations" at bounding box center [1159, 474] width 182 height 18
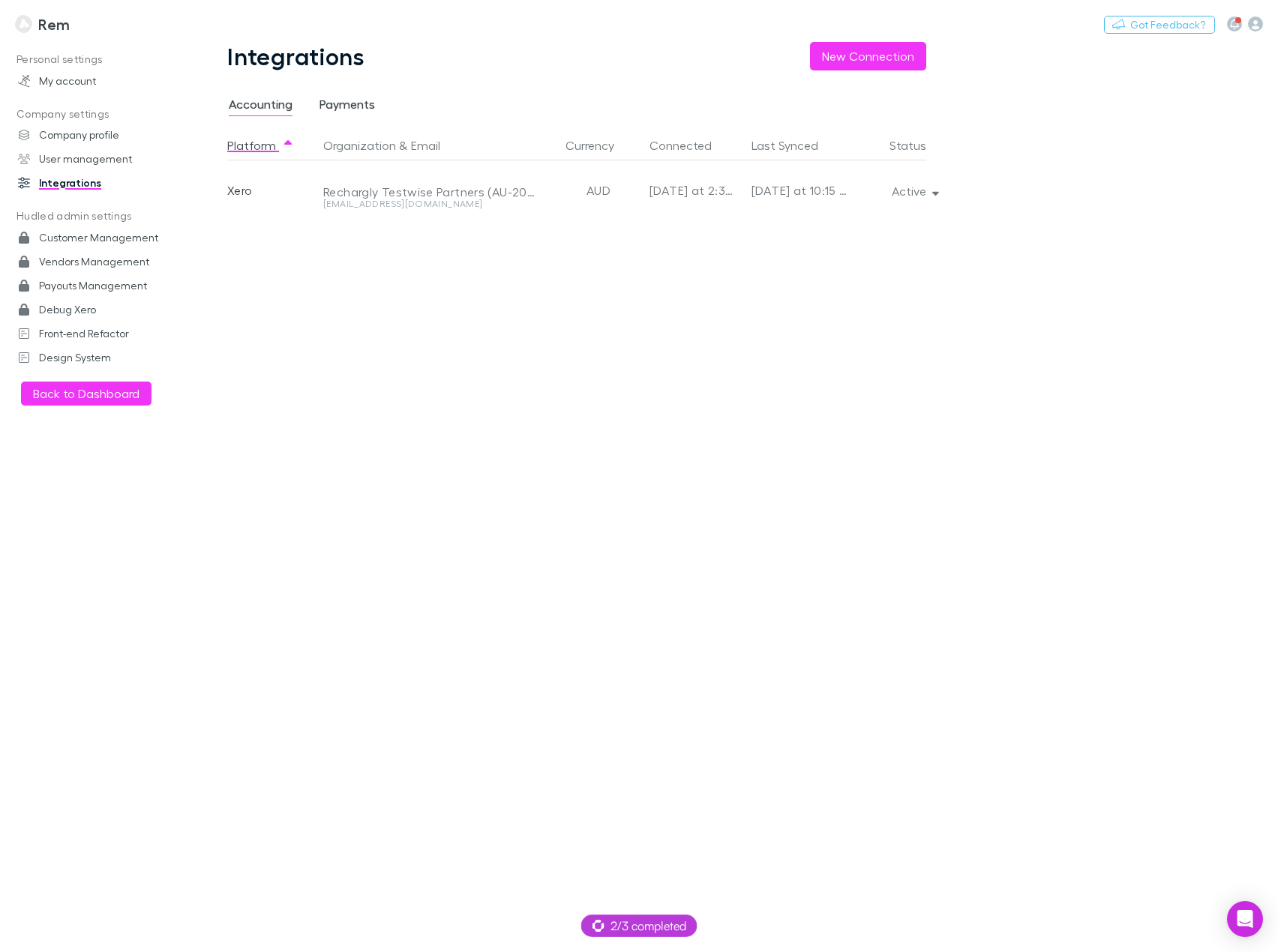
click at [346, 107] on span "Payments" at bounding box center [347, 106] width 55 height 19
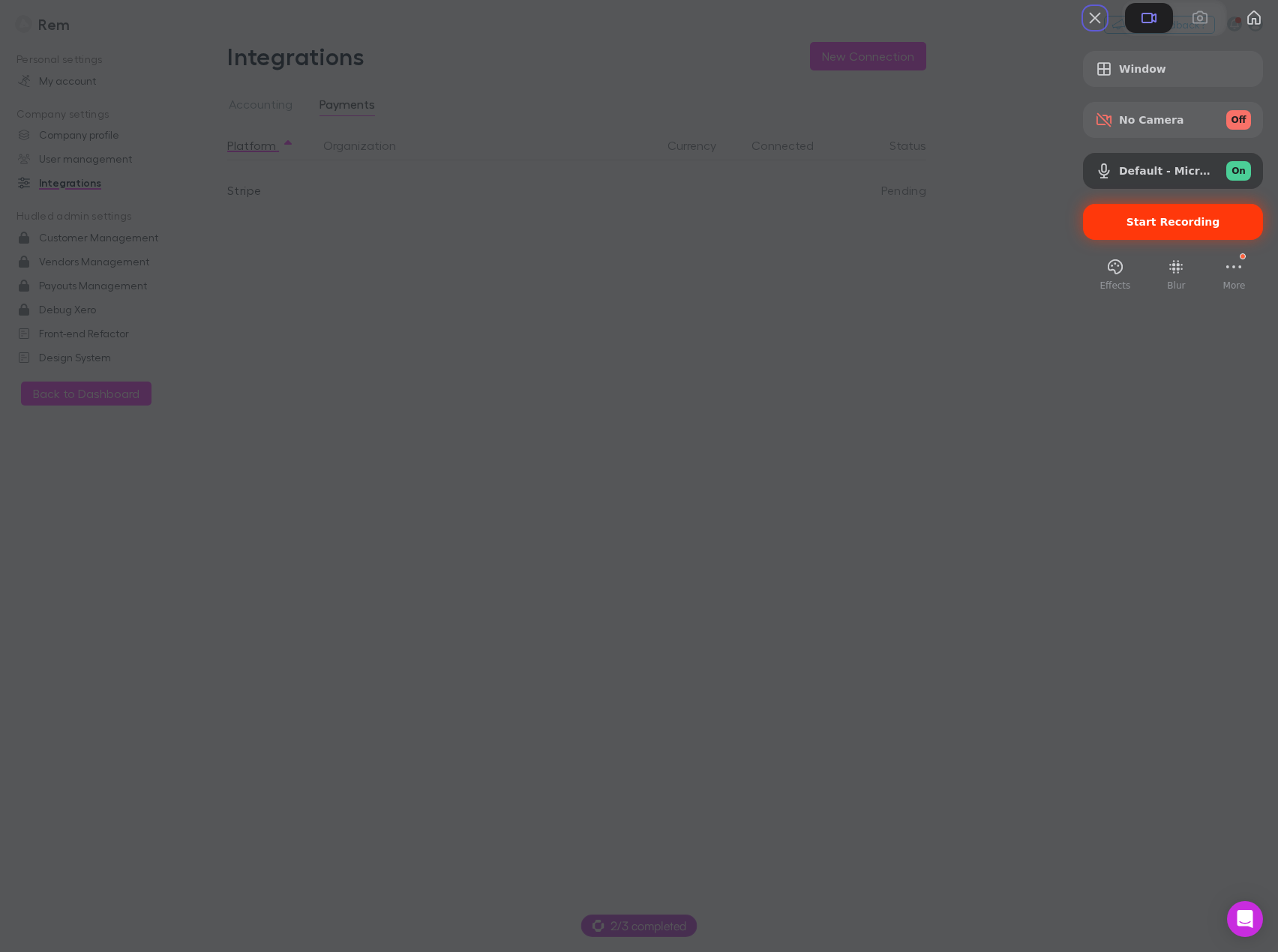
click at [1127, 228] on span "Start Recording" at bounding box center [1173, 221] width 93 height 12
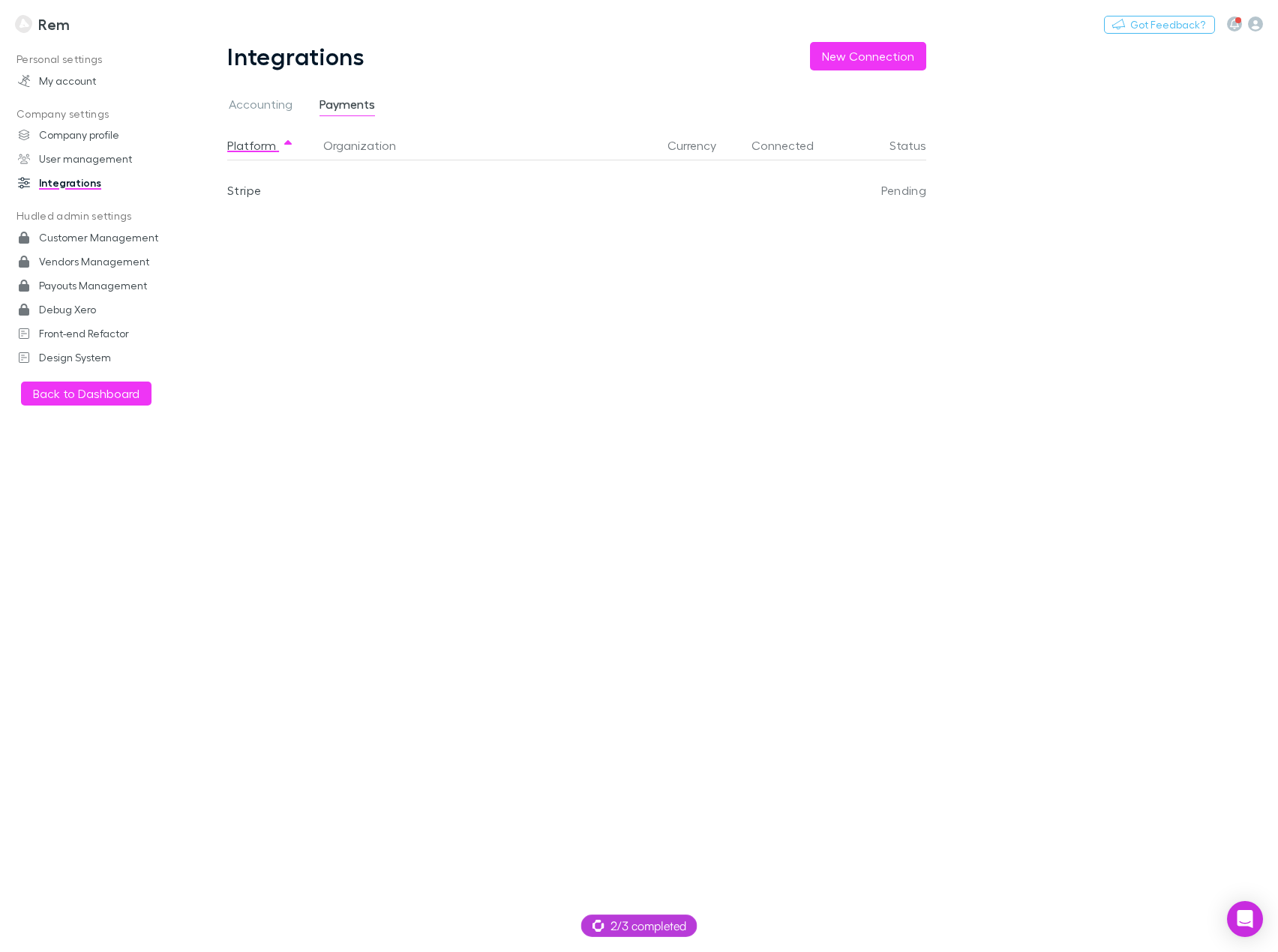
click at [1259, 25] on icon "button" at bounding box center [1255, 24] width 15 height 15
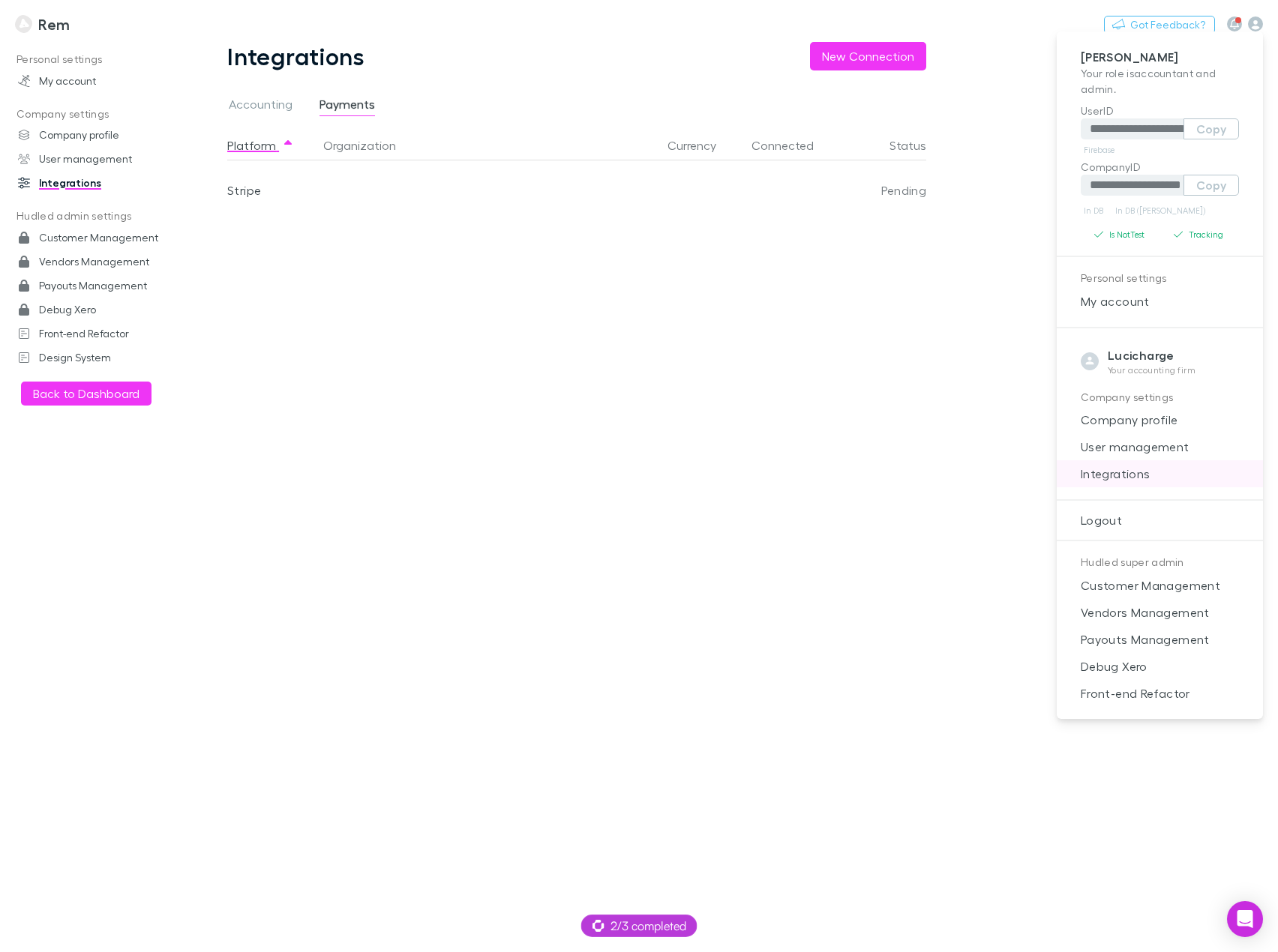
click at [1143, 479] on span "Integrations" at bounding box center [1159, 474] width 182 height 18
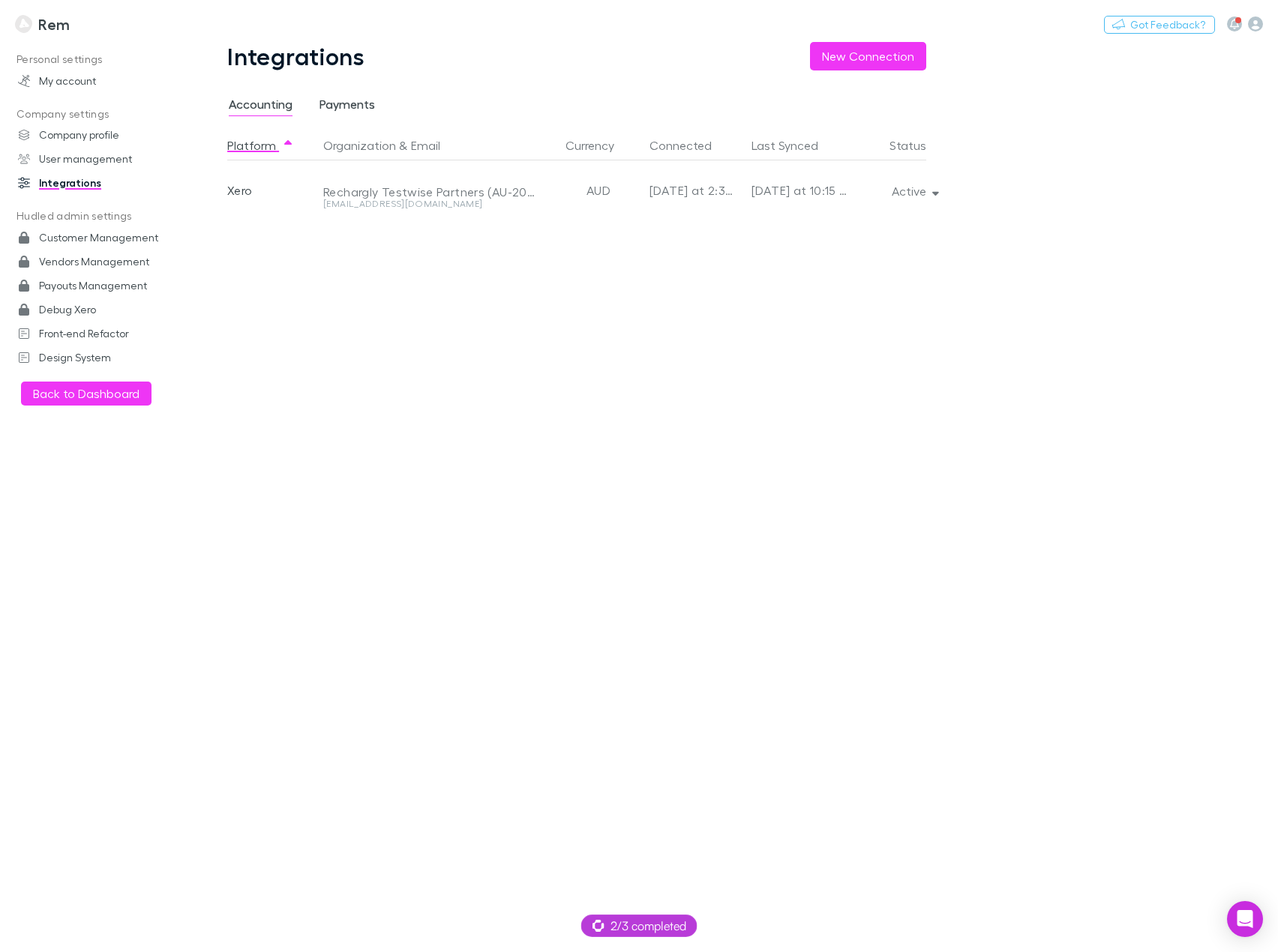
click at [345, 109] on span "Payments" at bounding box center [347, 106] width 55 height 19
click at [886, 58] on button "New Connection" at bounding box center [868, 55] width 116 height 28
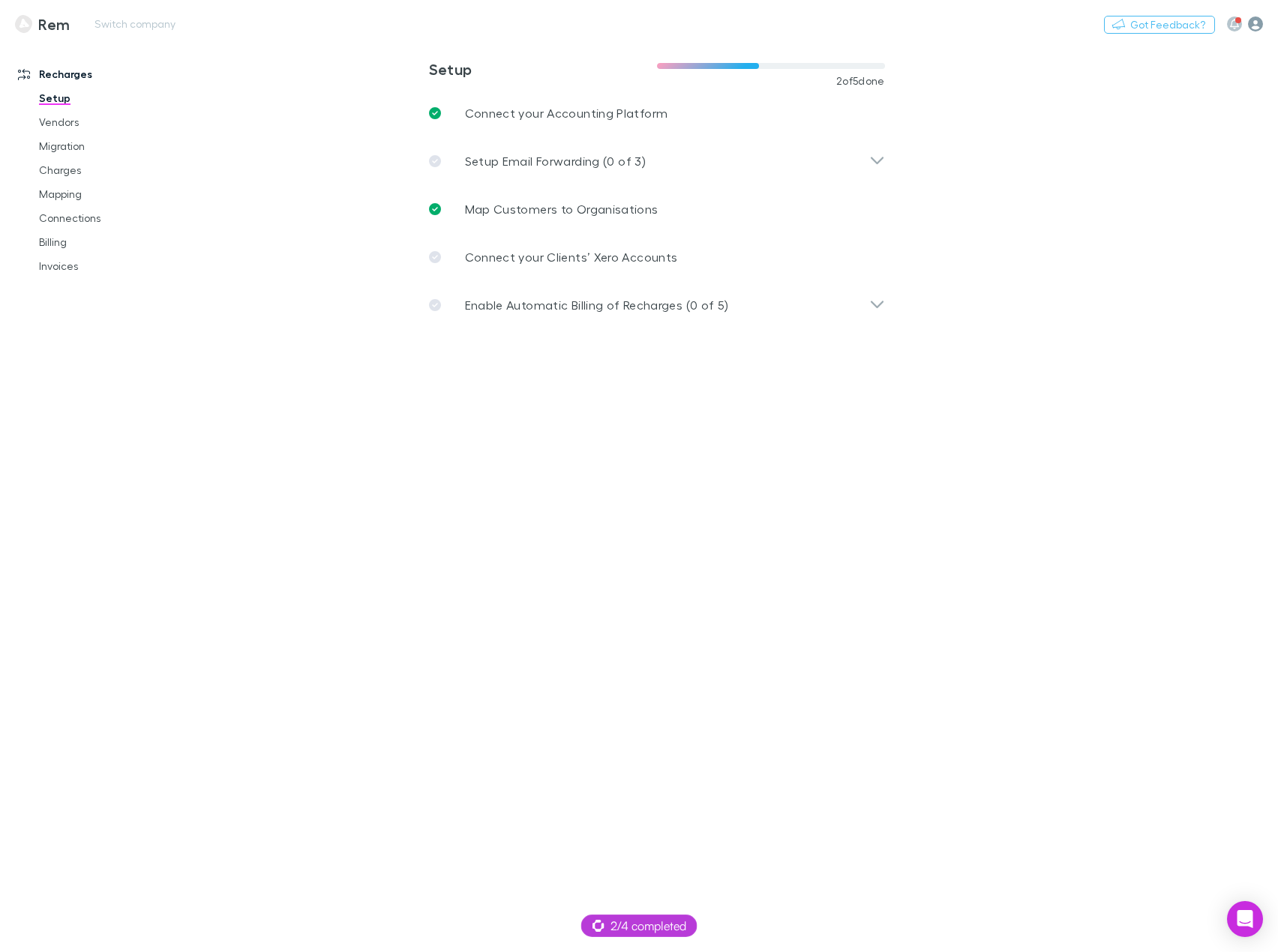
click at [1253, 24] on icon "button" at bounding box center [1255, 24] width 15 height 15
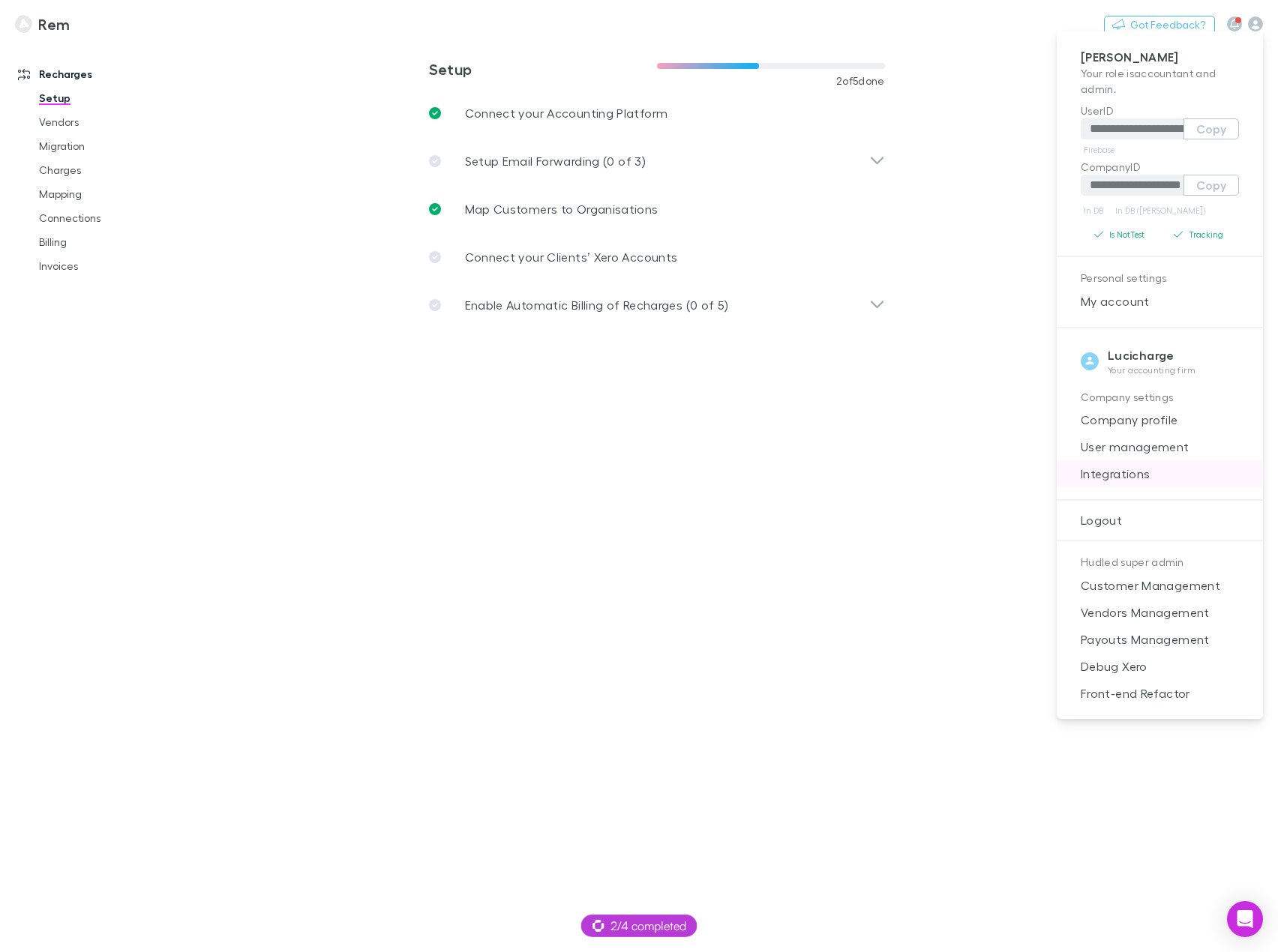
click at [1122, 475] on span "Integrations" at bounding box center [1159, 474] width 182 height 18
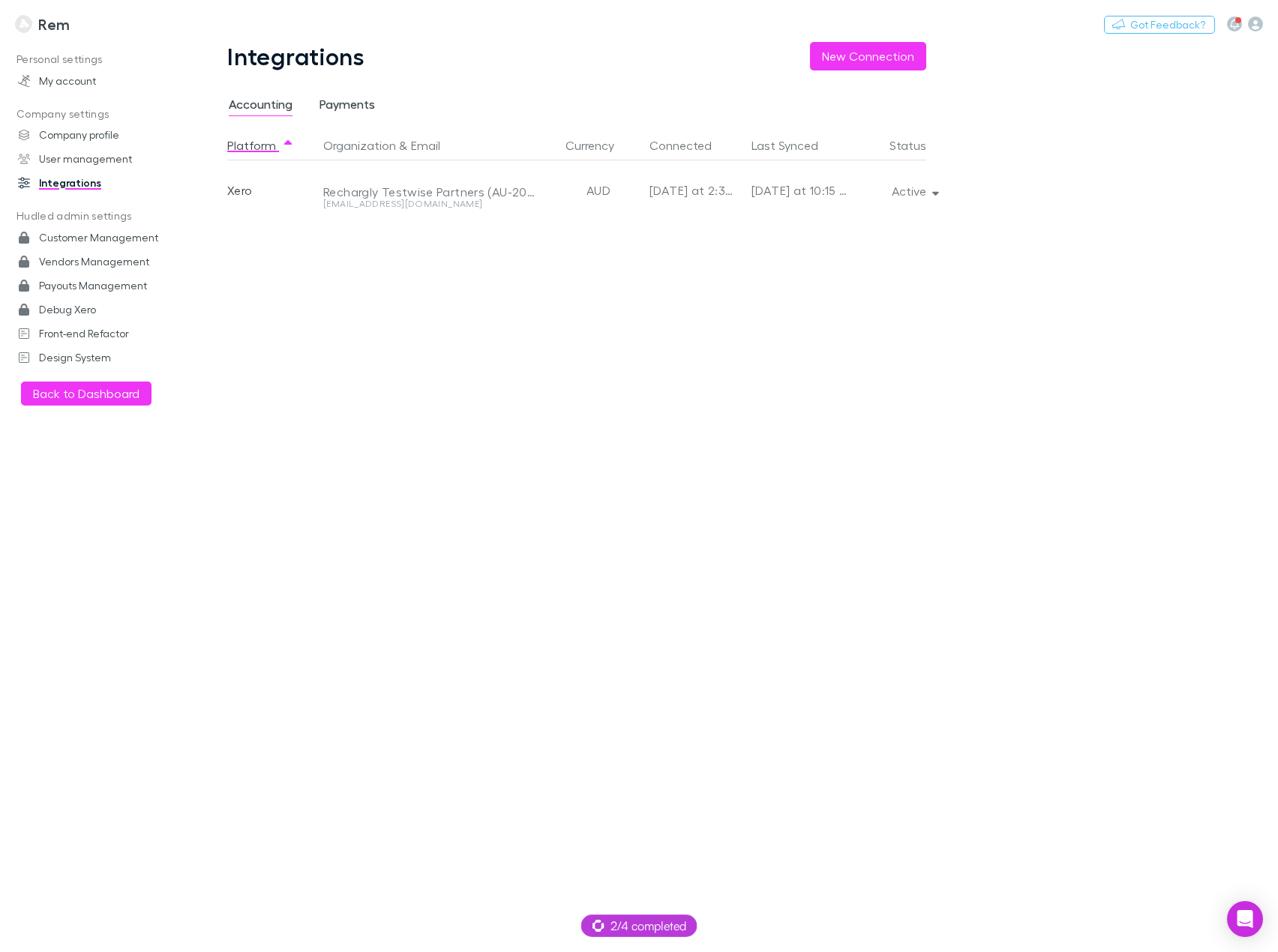
click at [339, 102] on span "Payments" at bounding box center [347, 106] width 55 height 19
drag, startPoint x: 919, startPoint y: 191, endPoint x: 894, endPoint y: 191, distance: 25.0
click at [894, 191] on div "Active" at bounding box center [886, 191] width 79 height 60
click at [925, 193] on div "Active" at bounding box center [886, 191] width 79 height 60
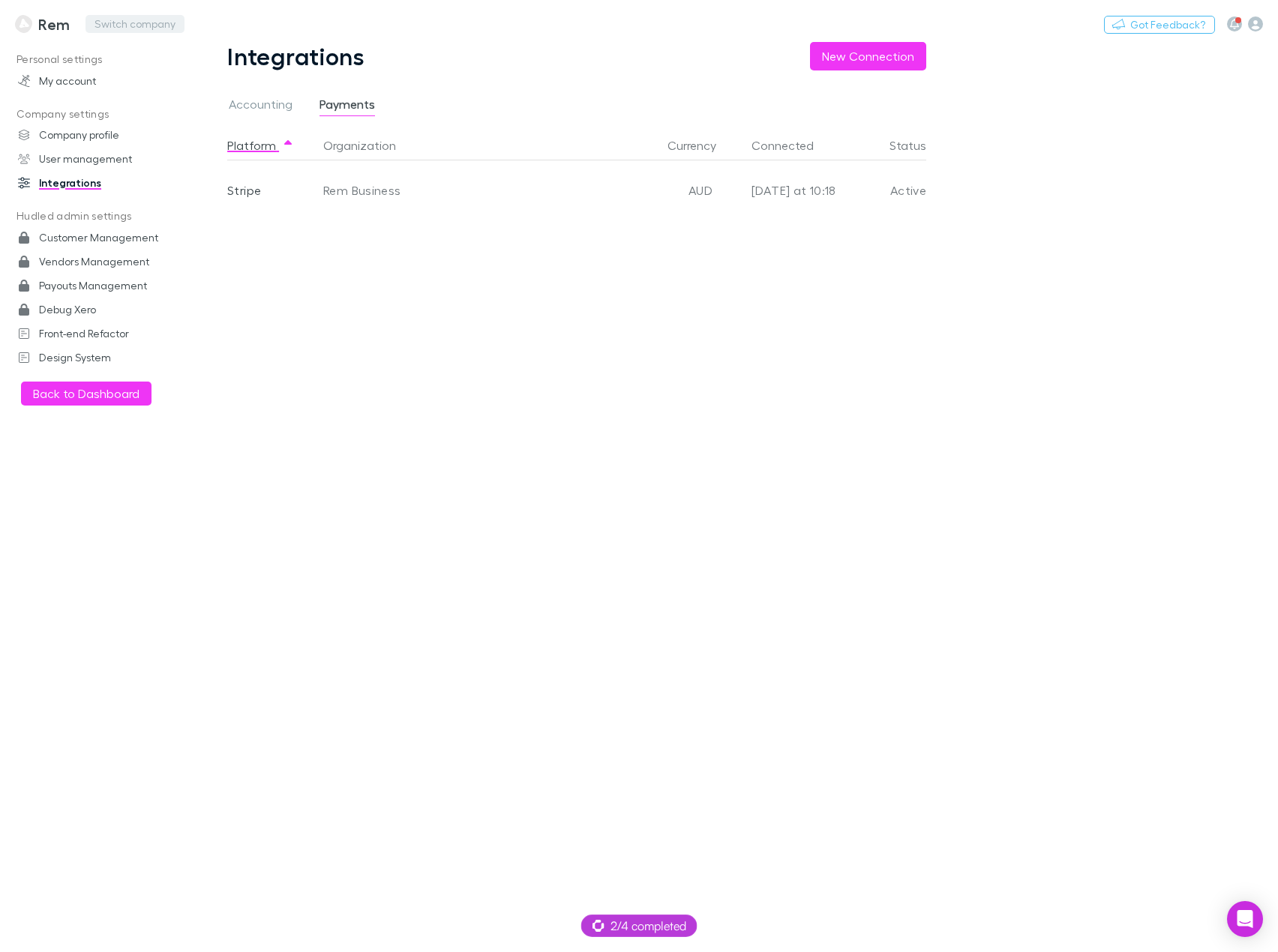
click at [132, 24] on button "Switch company" at bounding box center [134, 25] width 99 height 18
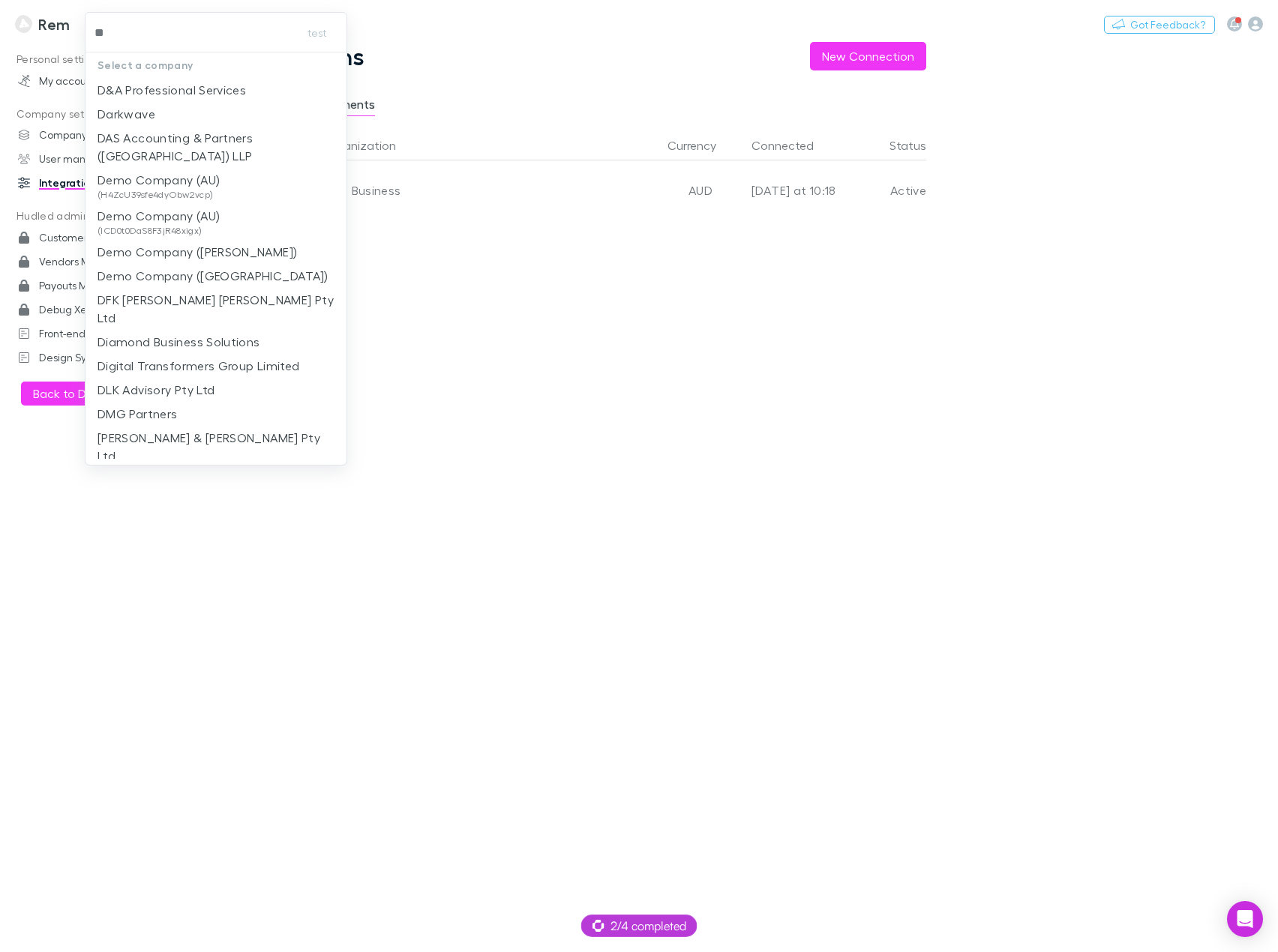
type input "***"
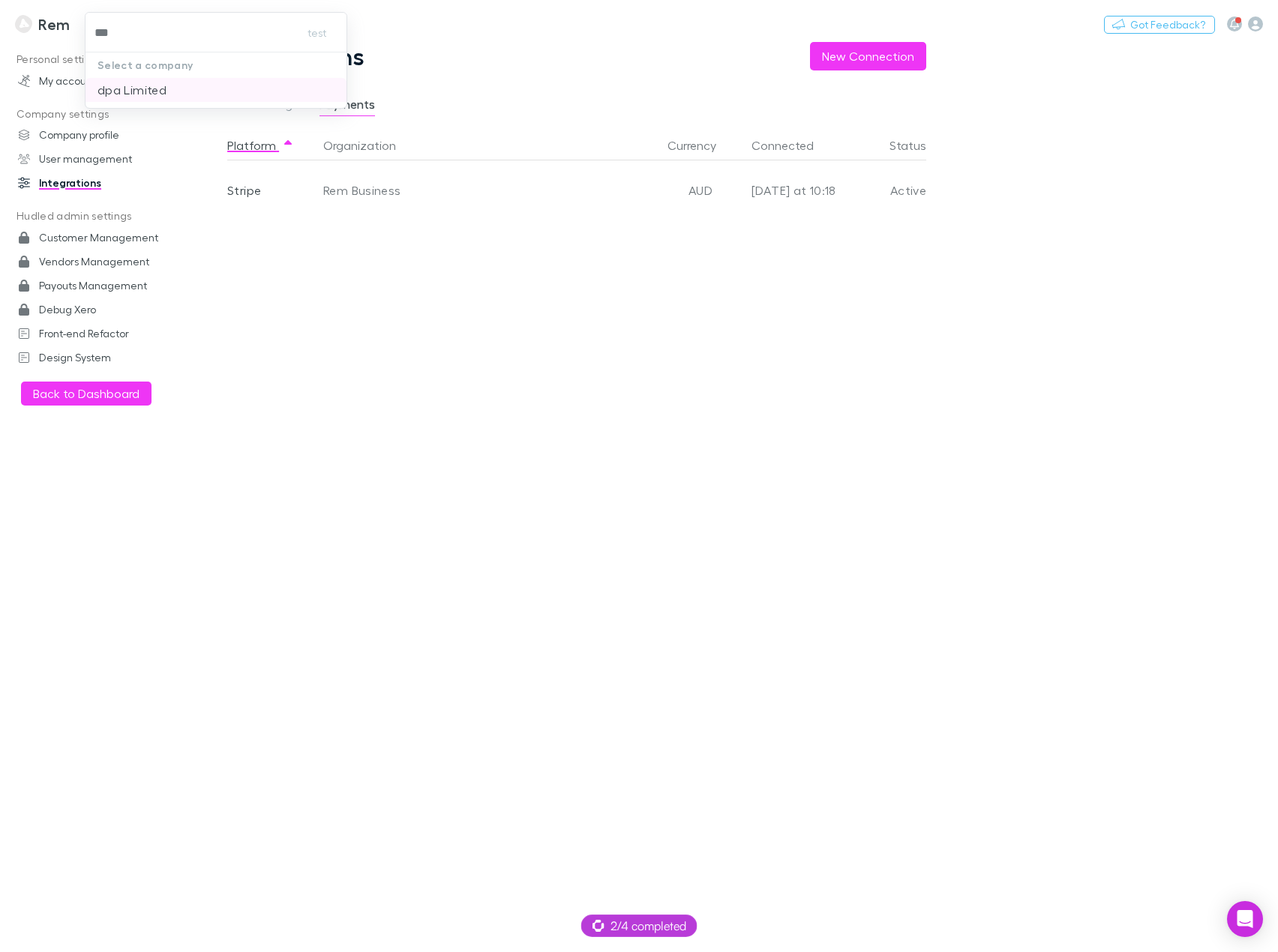
click at [146, 84] on p "dpa Limited" at bounding box center [132, 90] width 69 height 18
click at [50, 27] on h3 "dpa Limited" at bounding box center [83, 25] width 87 height 18
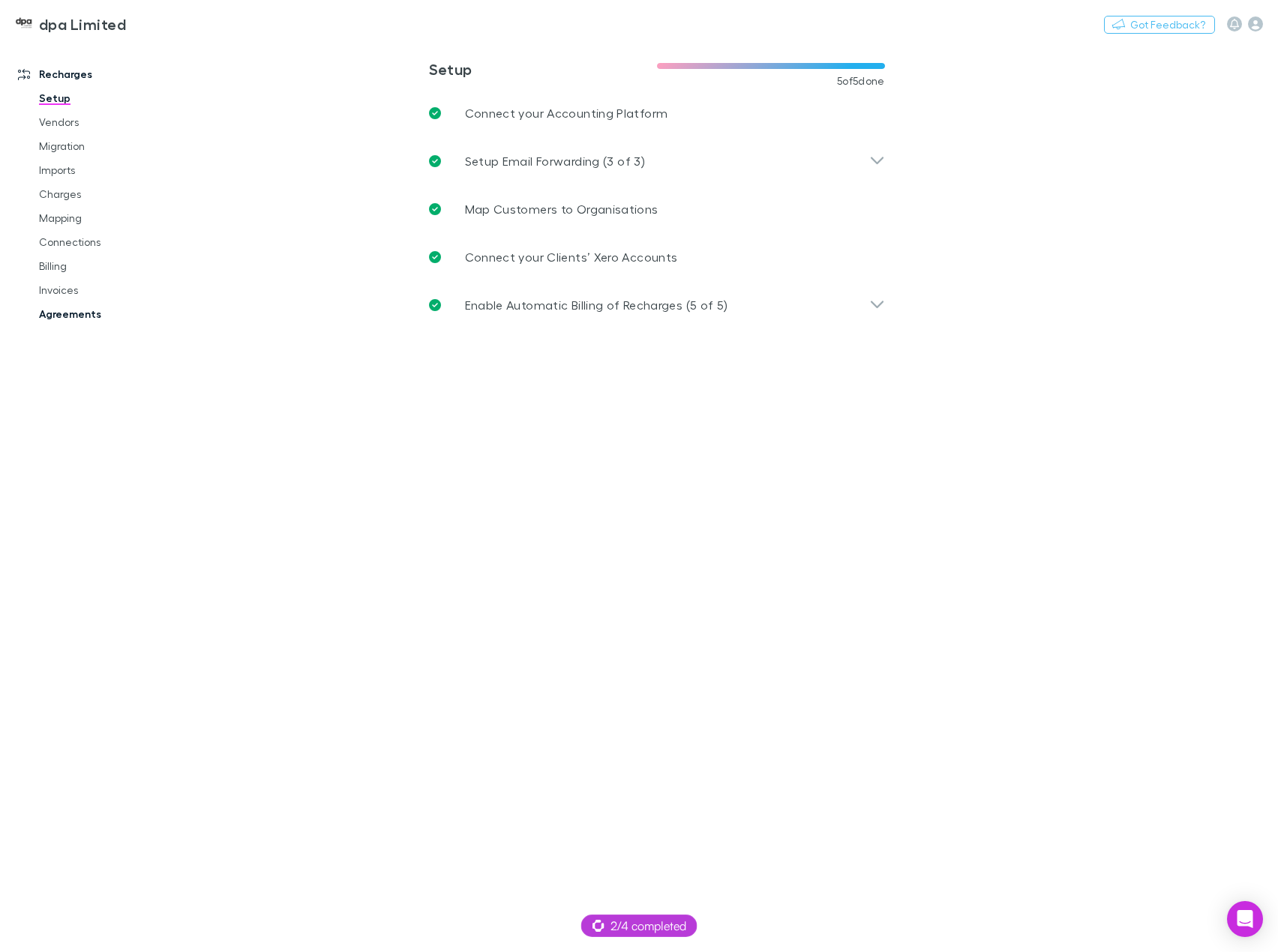
click at [59, 317] on link "Agreements" at bounding box center [111, 314] width 175 height 24
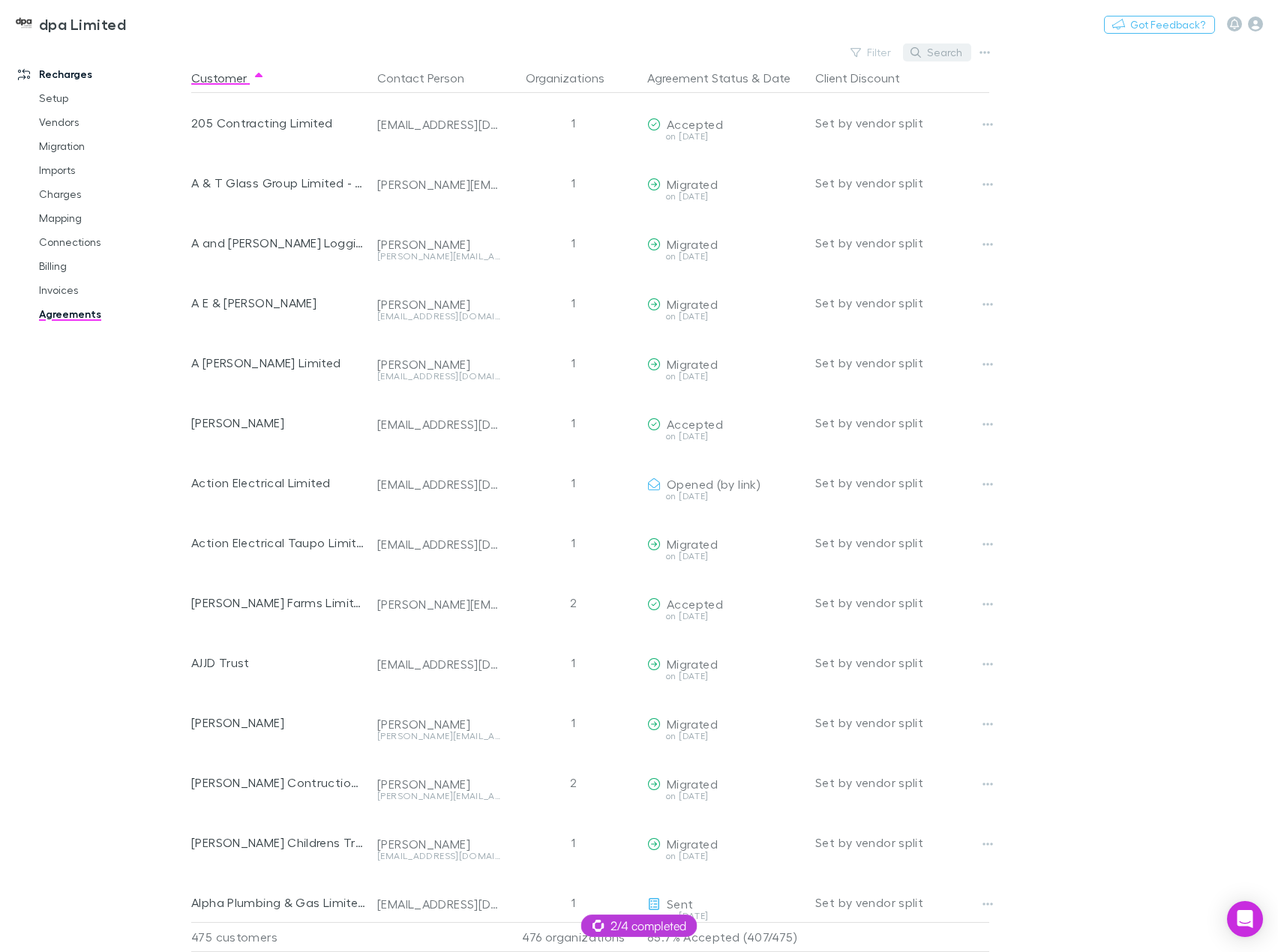
click at [924, 48] on button "Search" at bounding box center [937, 53] width 68 height 18
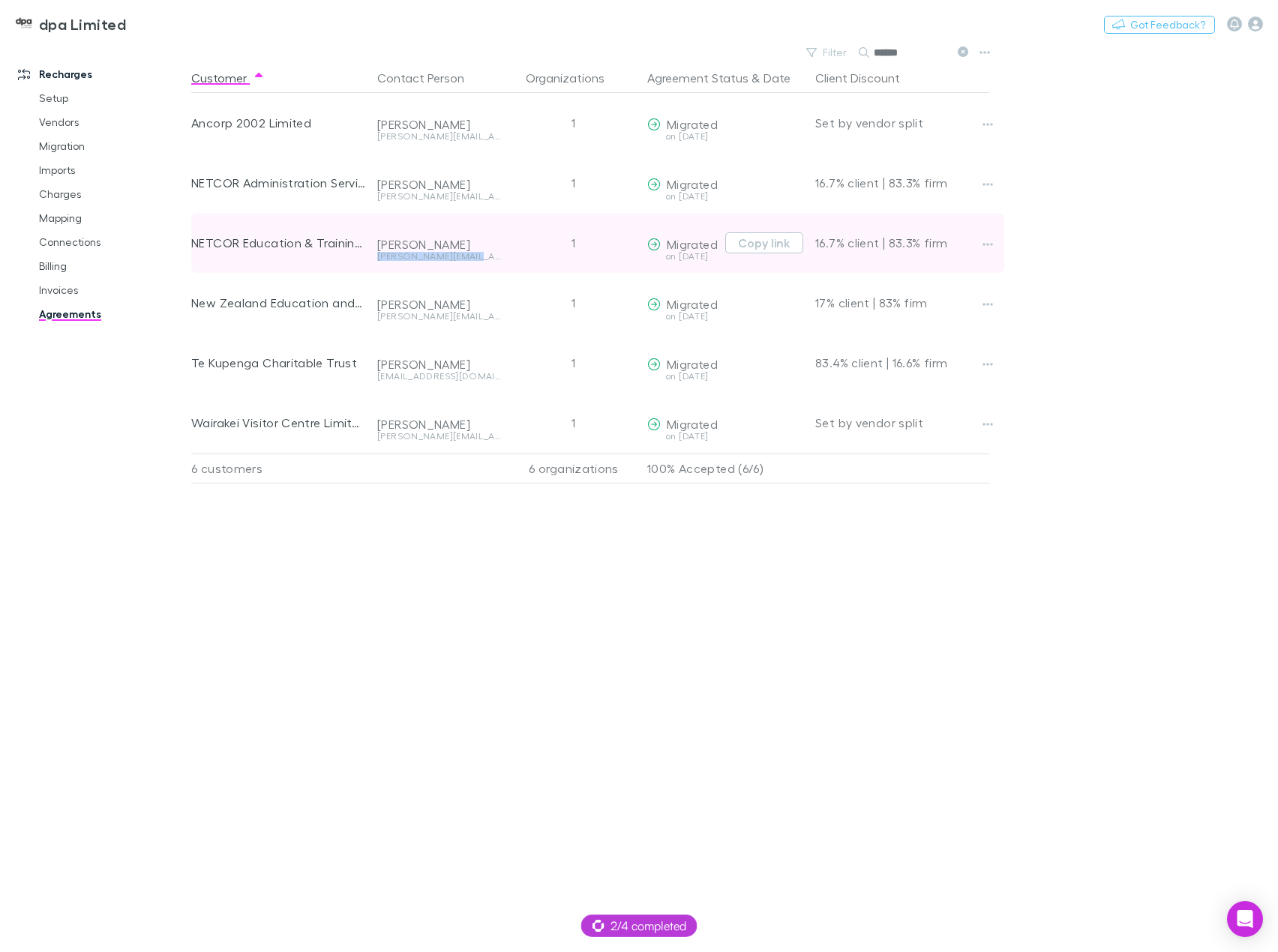
drag, startPoint x: 457, startPoint y: 260, endPoint x: 376, endPoint y: 259, distance: 81.0
click at [376, 259] on div "Raewyn Hill emilie@netcor.co.nz" at bounding box center [438, 243] width 135 height 60
copy div "emilie@netcor.co.nz"
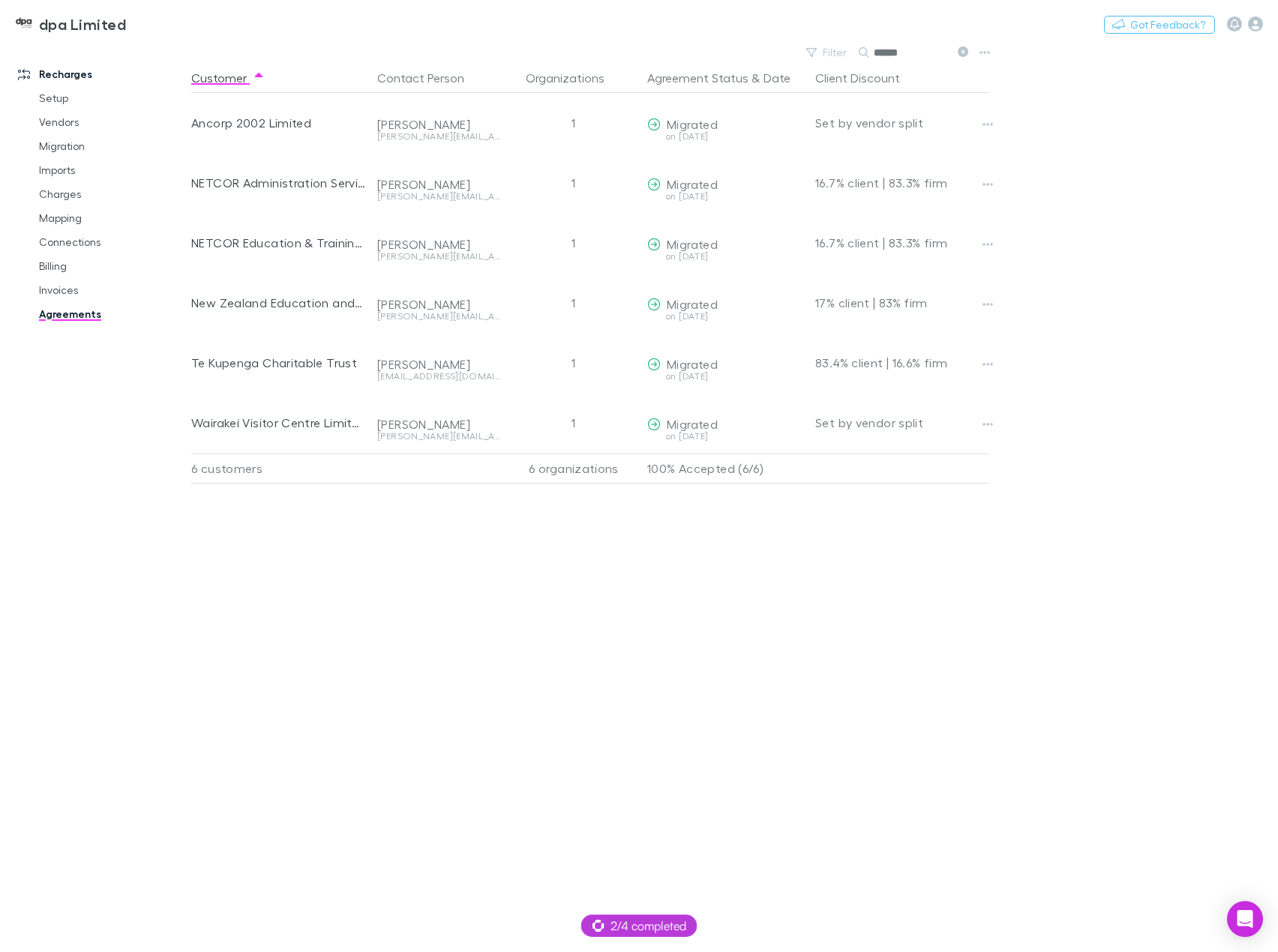
click at [902, 56] on input "******" at bounding box center [910, 52] width 75 height 21
paste input "**********"
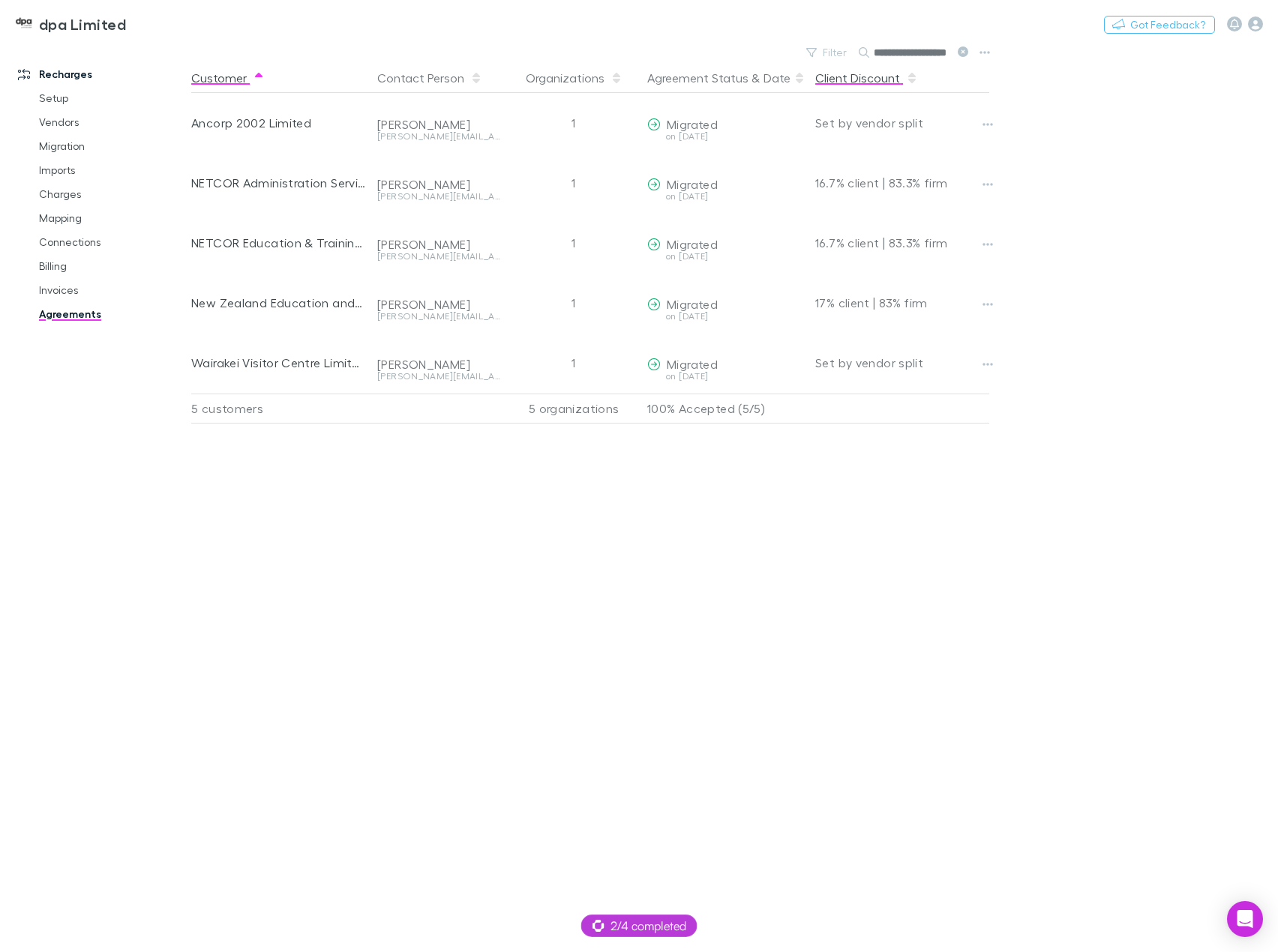
type input "**********"
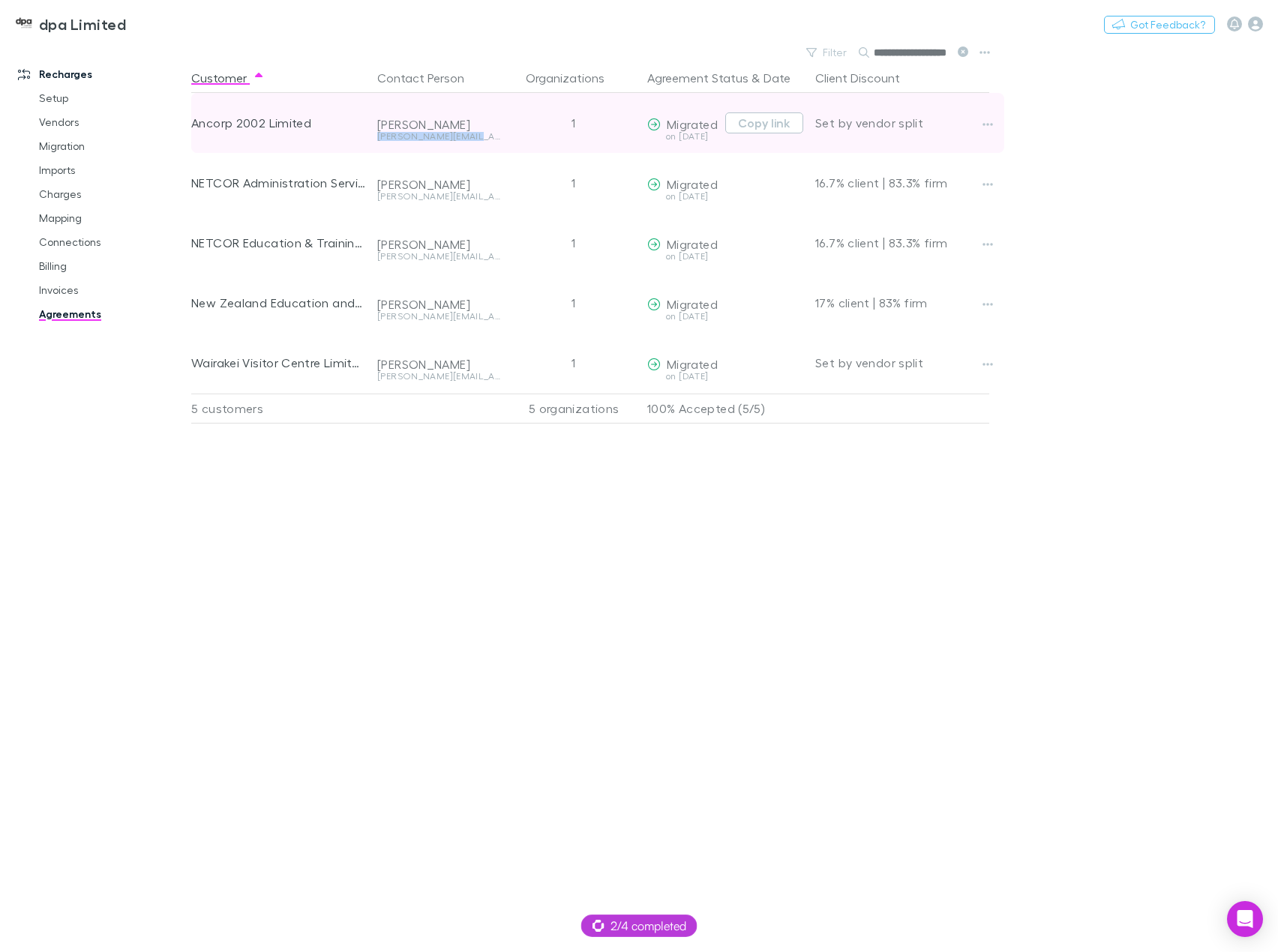
drag, startPoint x: 465, startPoint y: 137, endPoint x: 378, endPoint y: 136, distance: 87.0
click at [378, 136] on div "emilie@netcor.co.nz" at bounding box center [438, 136] width 123 height 9
copy div "emilie@netcor.co.nz"
